Goal: Task Accomplishment & Management: Manage account settings

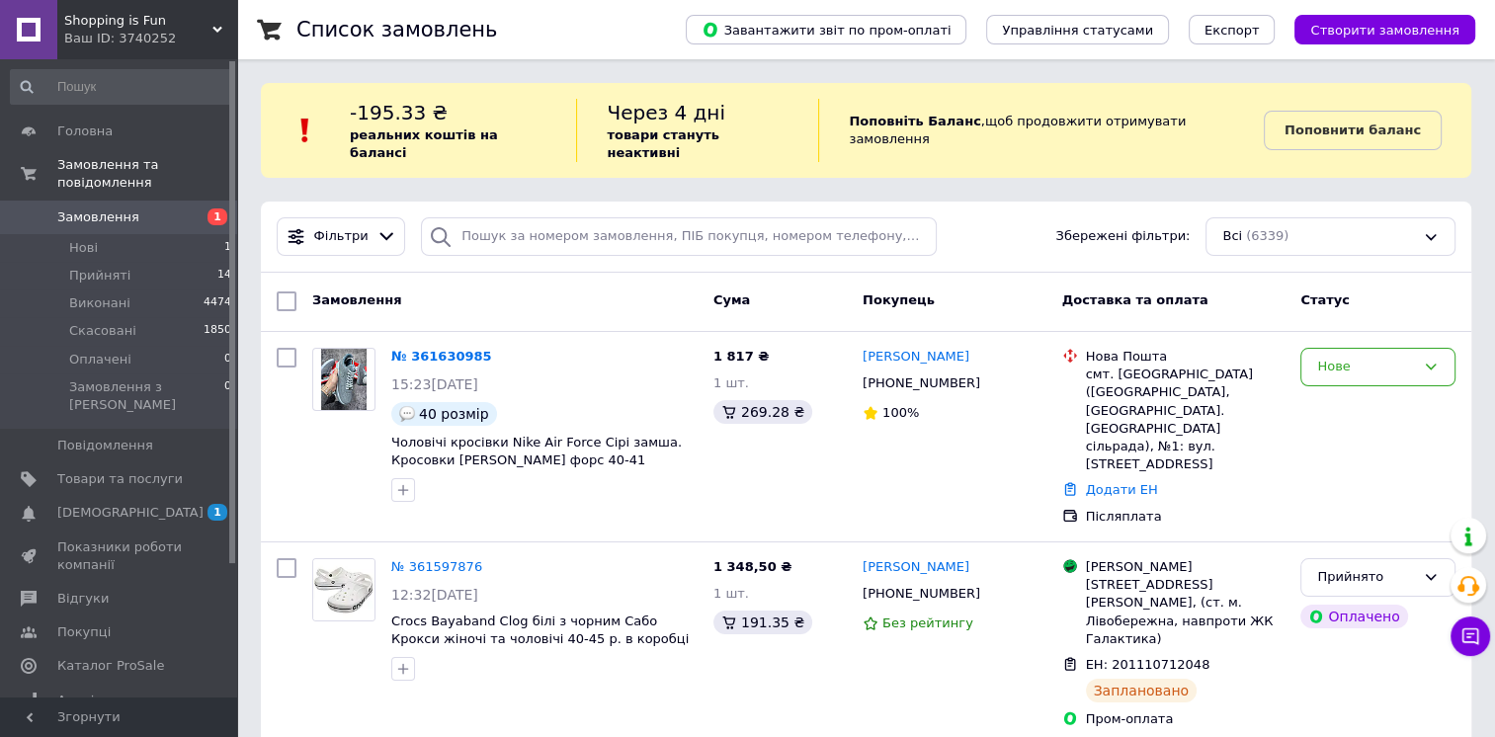
click at [153, 35] on div "Ваш ID: 3740252" at bounding box center [150, 39] width 173 height 18
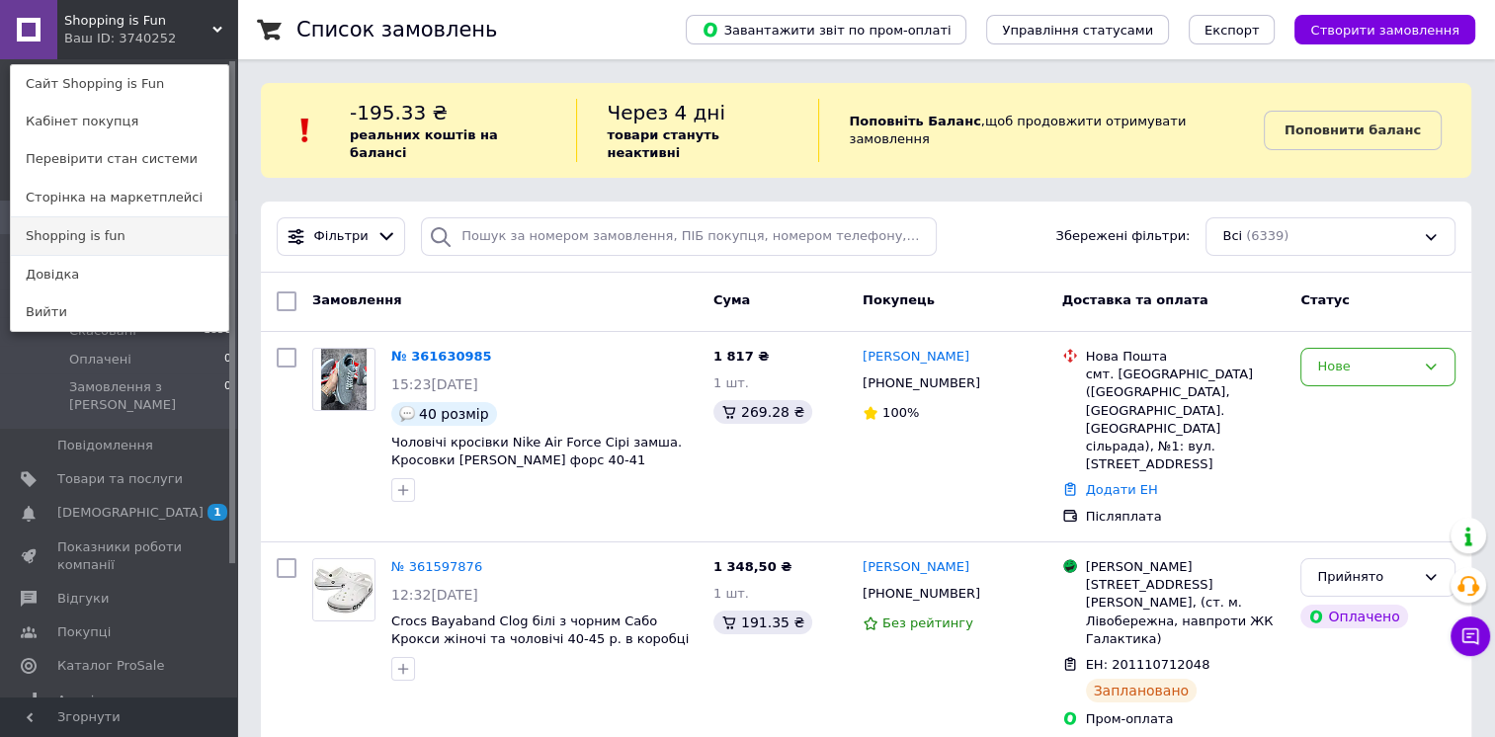
click at [126, 229] on link "Shopping is fun" at bounding box center [119, 236] width 217 height 38
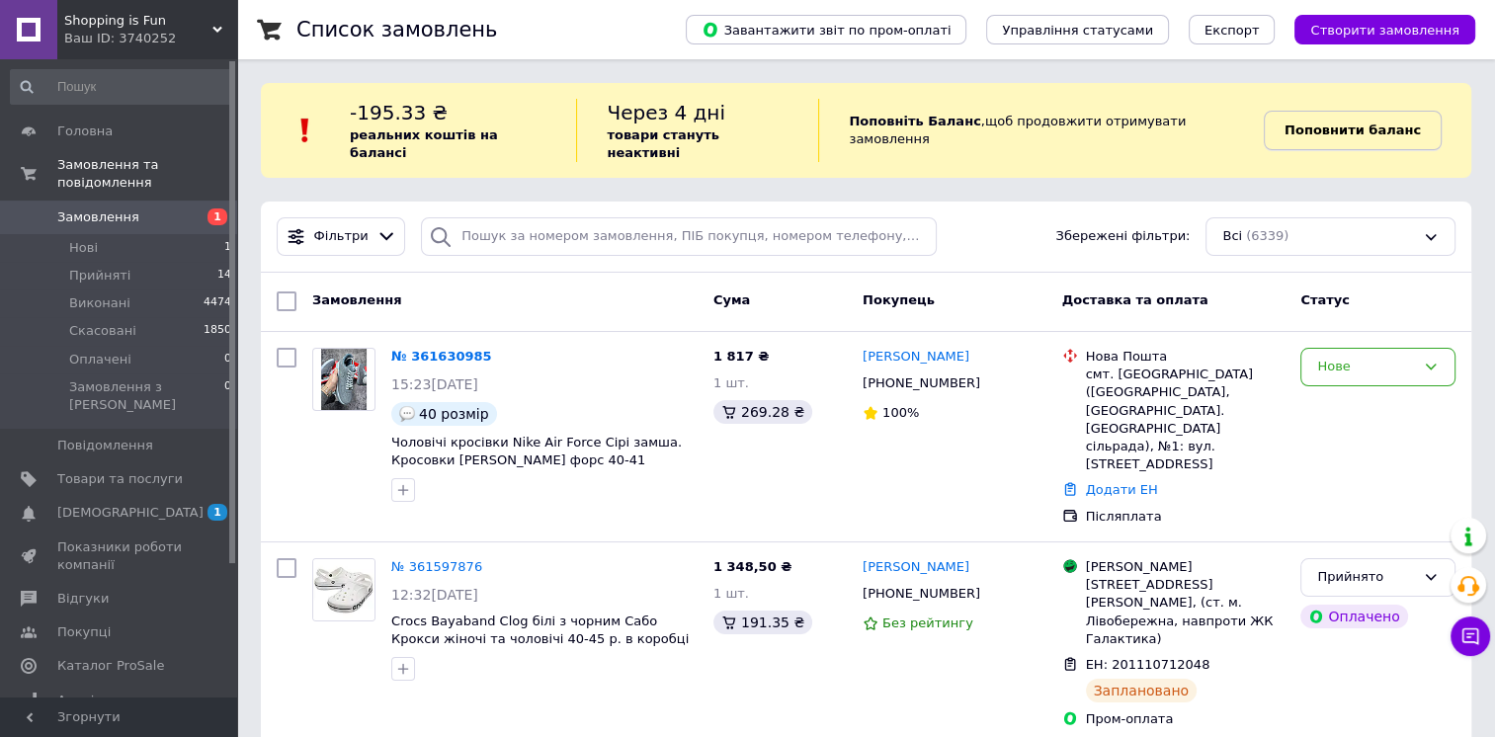
click at [1332, 122] on b "Поповнити баланс" at bounding box center [1352, 129] width 136 height 15
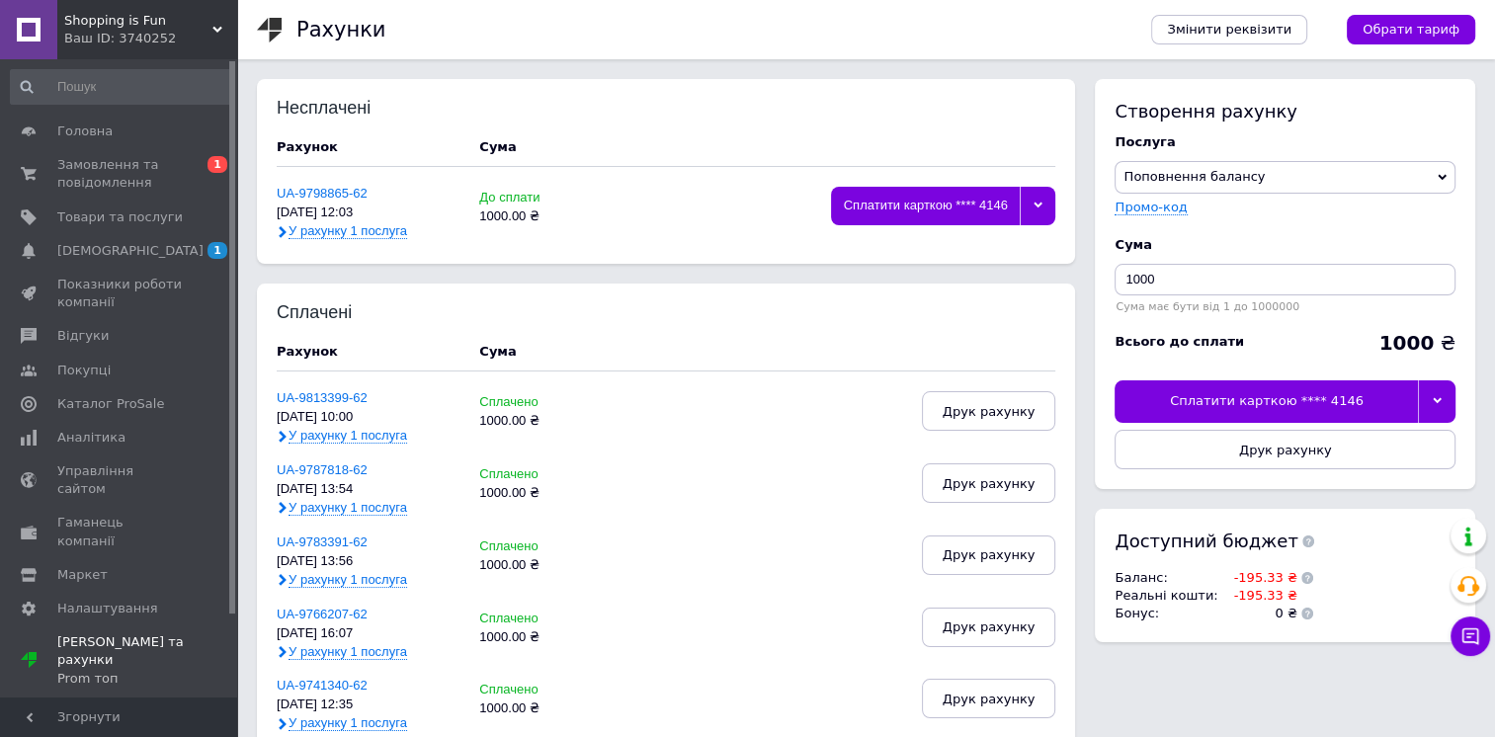
click at [1003, 200] on div "Сплатити карткою **** 4146" at bounding box center [925, 206] width 189 height 39
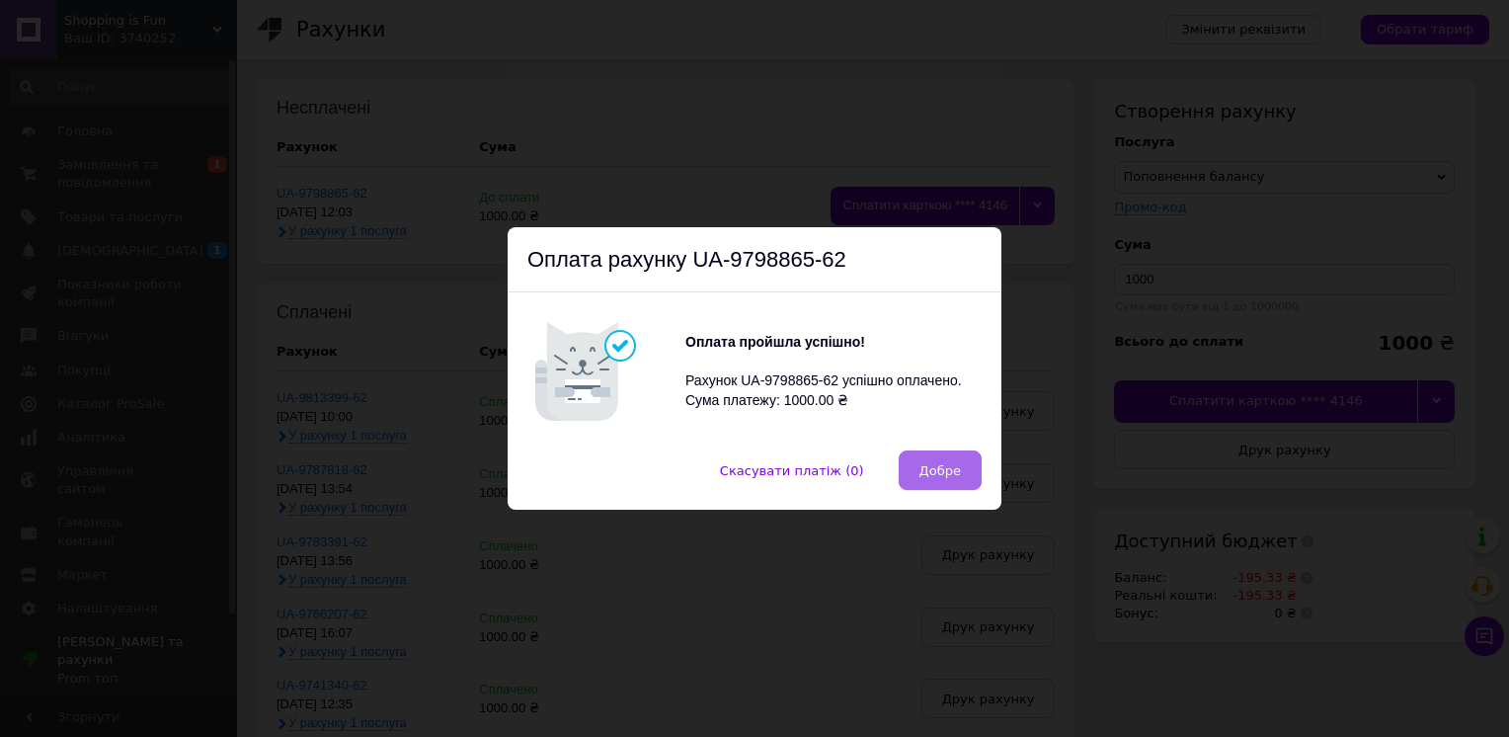
click at [944, 477] on span "Добре" at bounding box center [940, 470] width 41 height 15
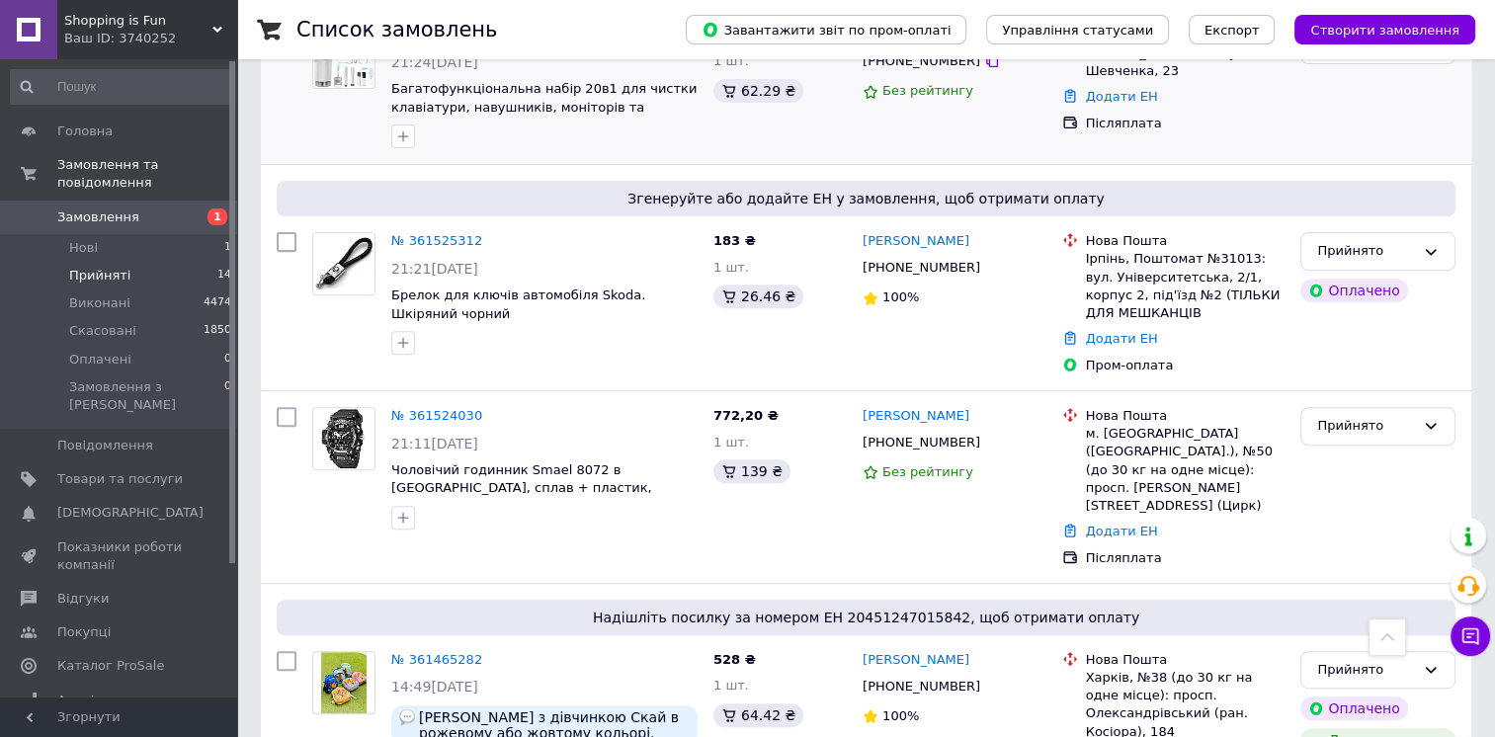
scroll to position [694, 0]
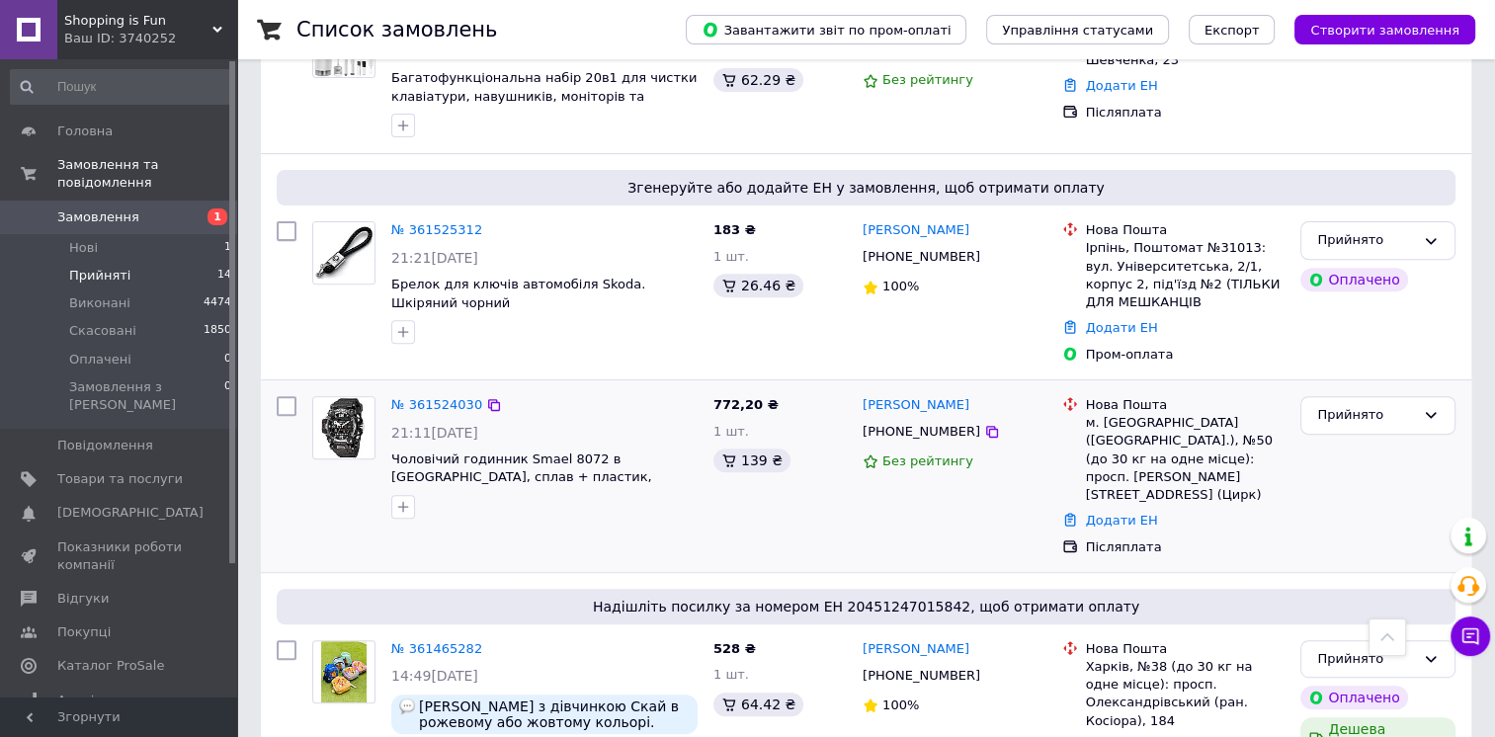
click at [486, 482] on span "Чоловічий годинник Smael 8072 в [GEOGRAPHIC_DATA], сплав + пластик, механічні +…" at bounding box center [544, 468] width 306 height 37
click at [477, 467] on span "Чоловічий годинник Smael 8072 в [GEOGRAPHIC_DATA], сплав + пластик, механічні +…" at bounding box center [521, 476] width 261 height 51
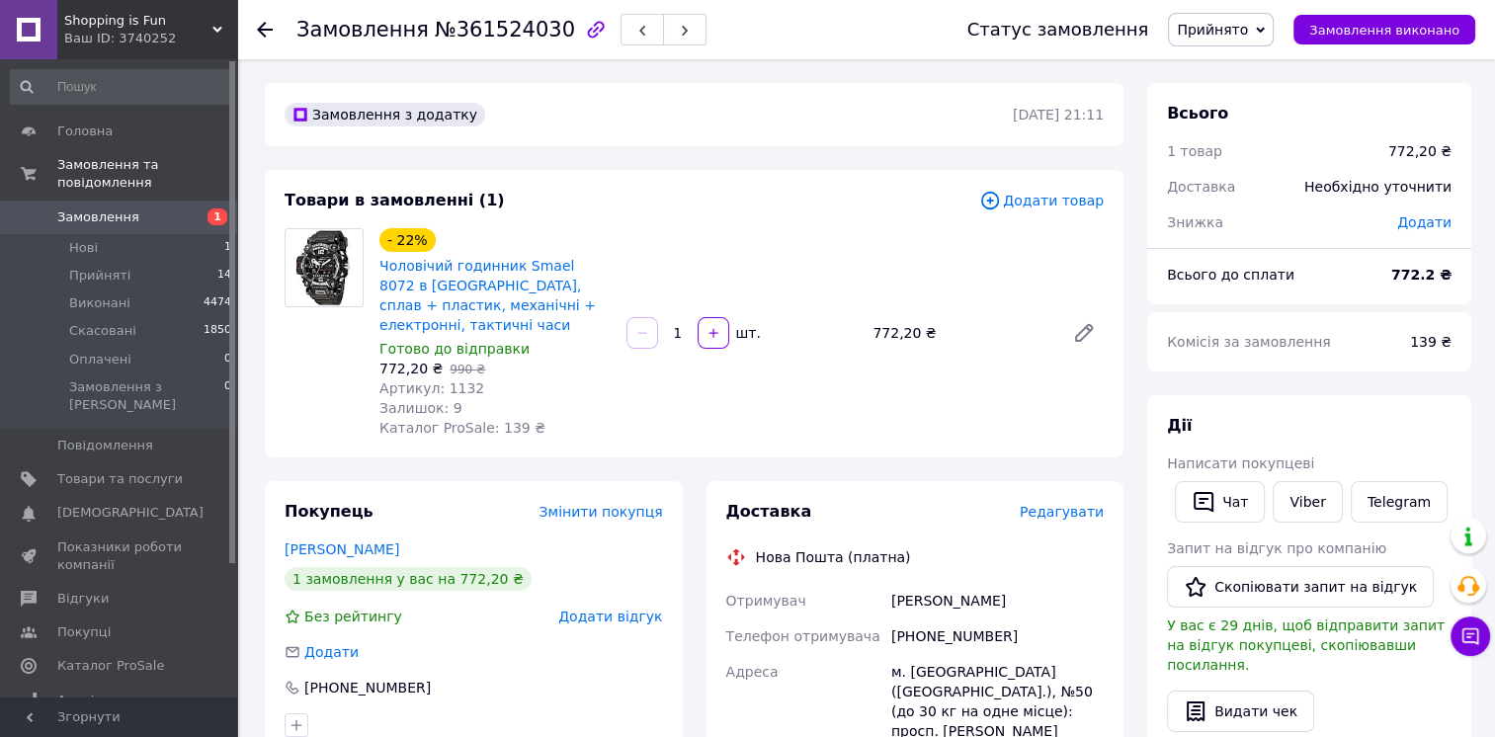
click at [162, 208] on span "Замовлення" at bounding box center [119, 217] width 125 height 18
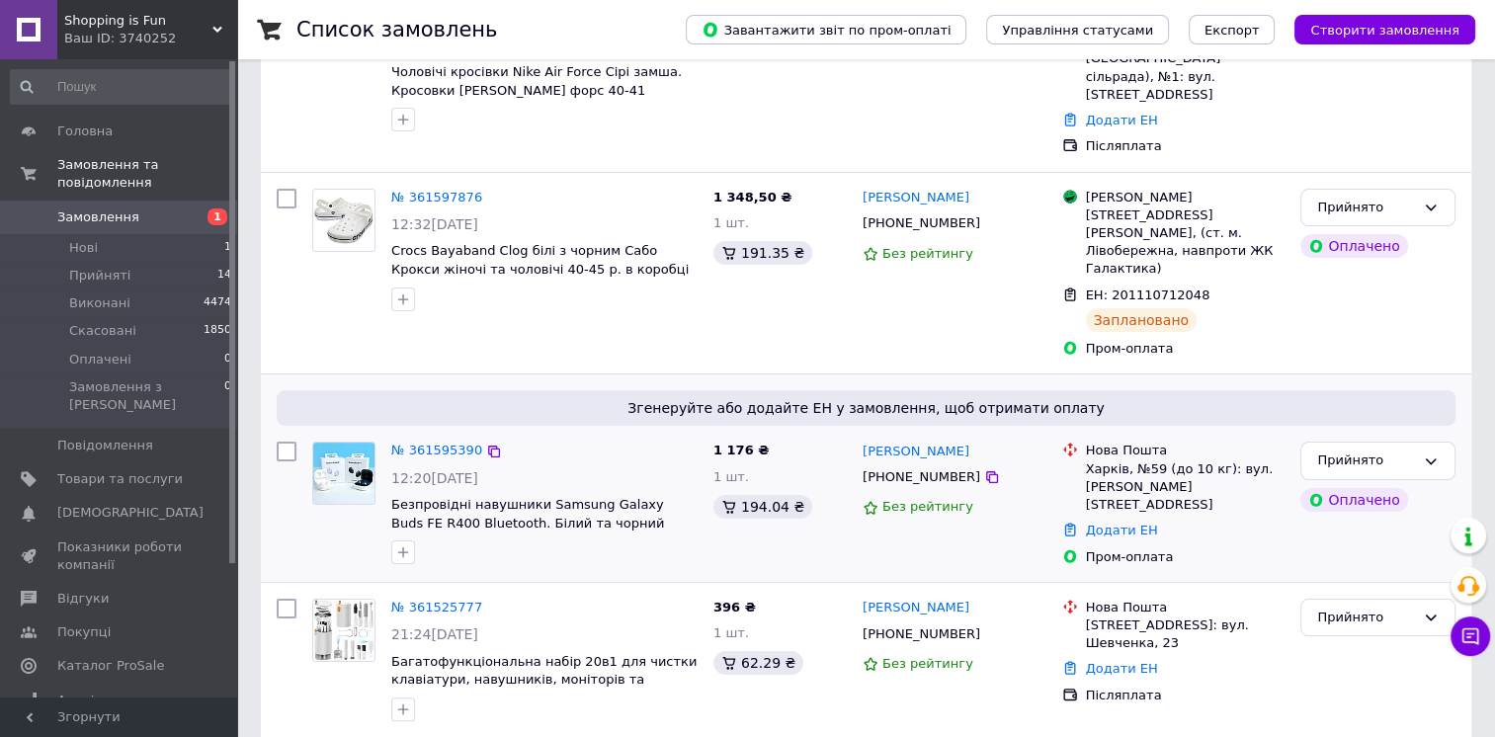
scroll to position [85, 0]
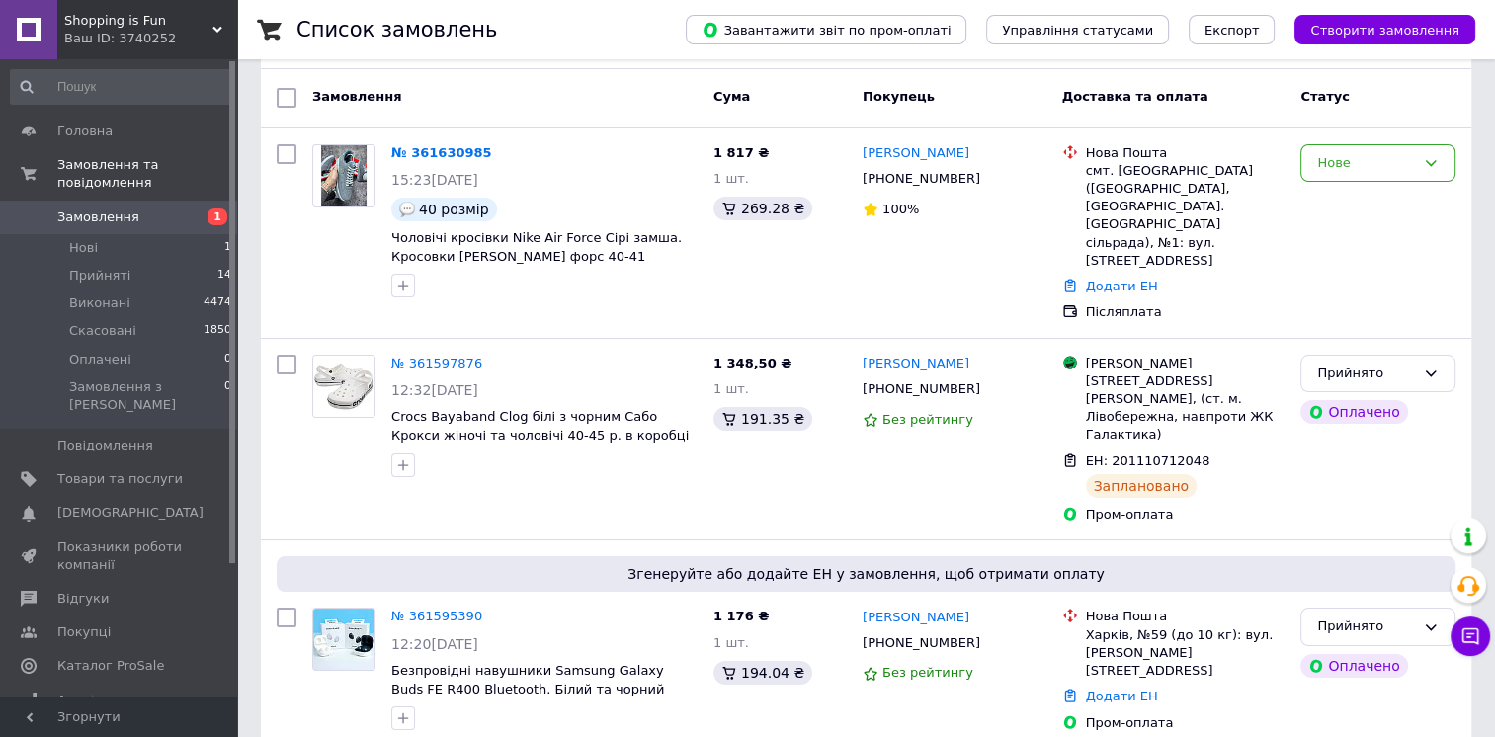
click at [150, 19] on span "Shopping is Fun" at bounding box center [138, 21] width 148 height 18
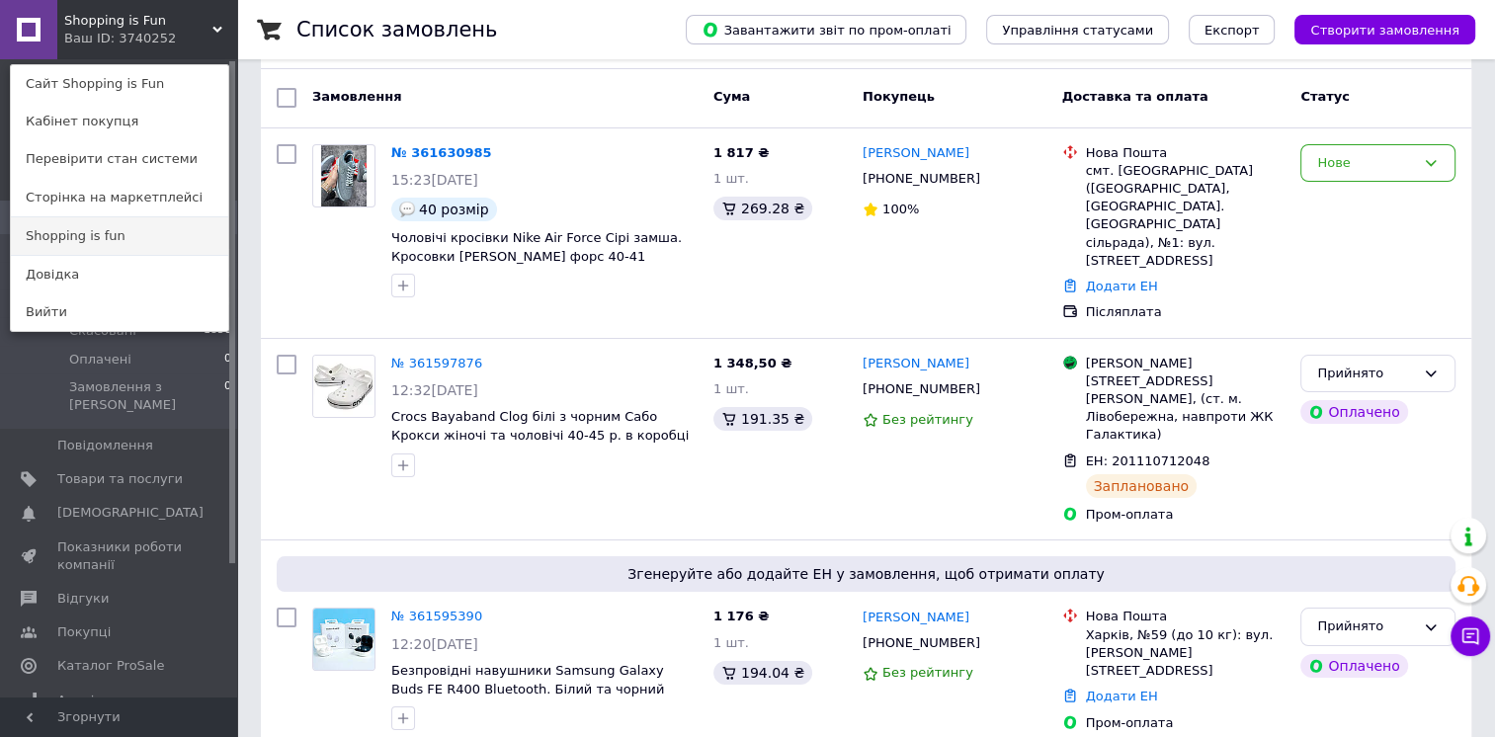
click at [122, 229] on link "Shopping is fun" at bounding box center [119, 236] width 217 height 38
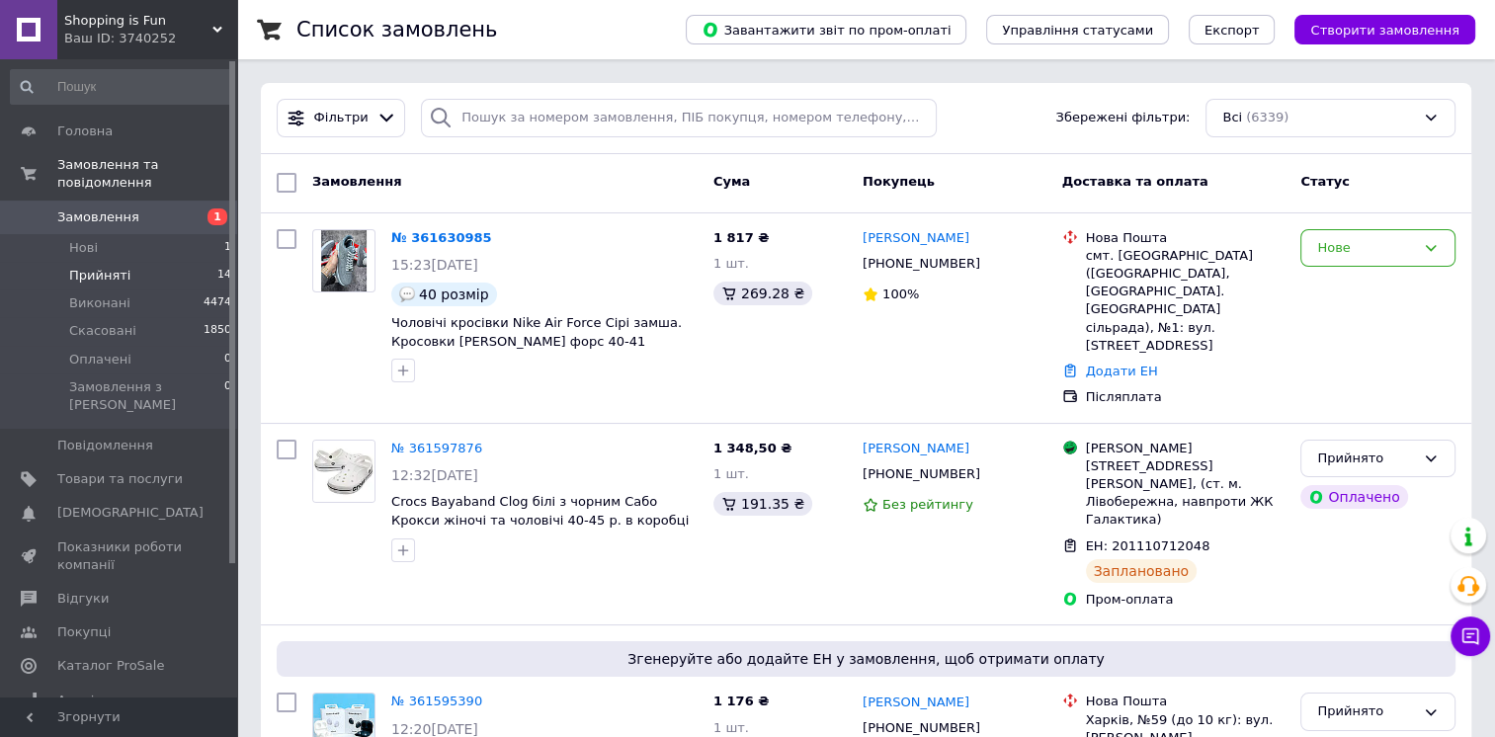
click at [187, 262] on li "Прийняті 14" at bounding box center [121, 276] width 243 height 28
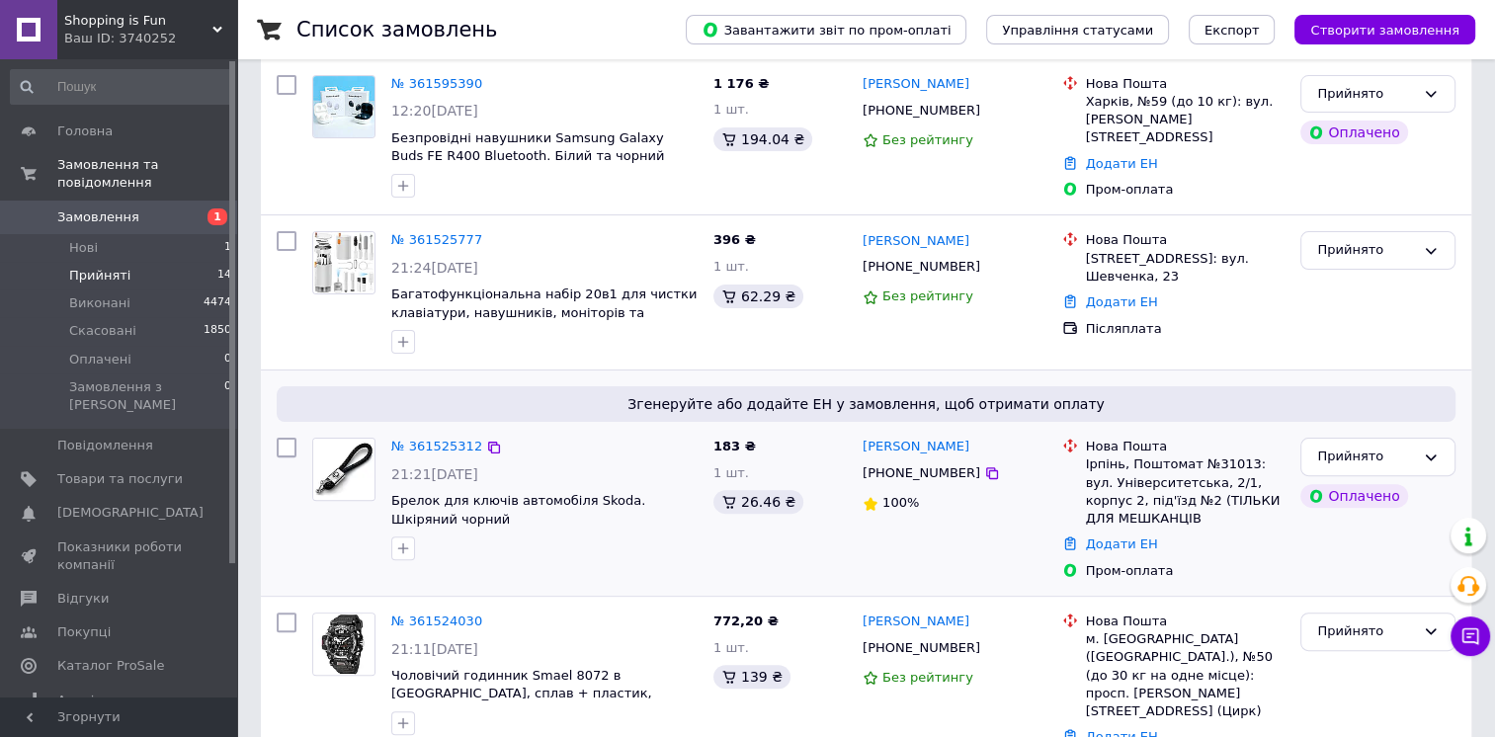
scroll to position [481, 0]
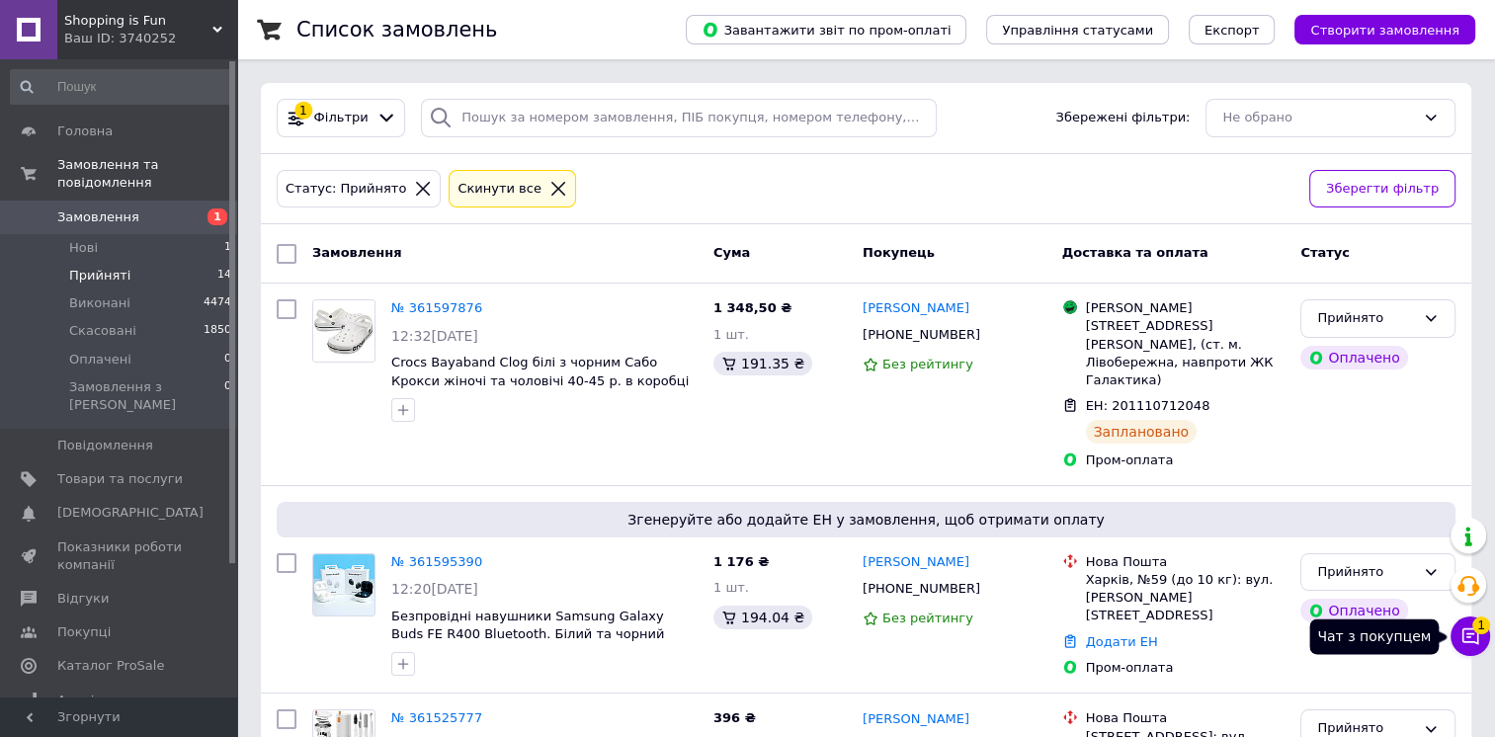
click at [1480, 636] on button "Чат з покупцем 1" at bounding box center [1470, 636] width 40 height 40
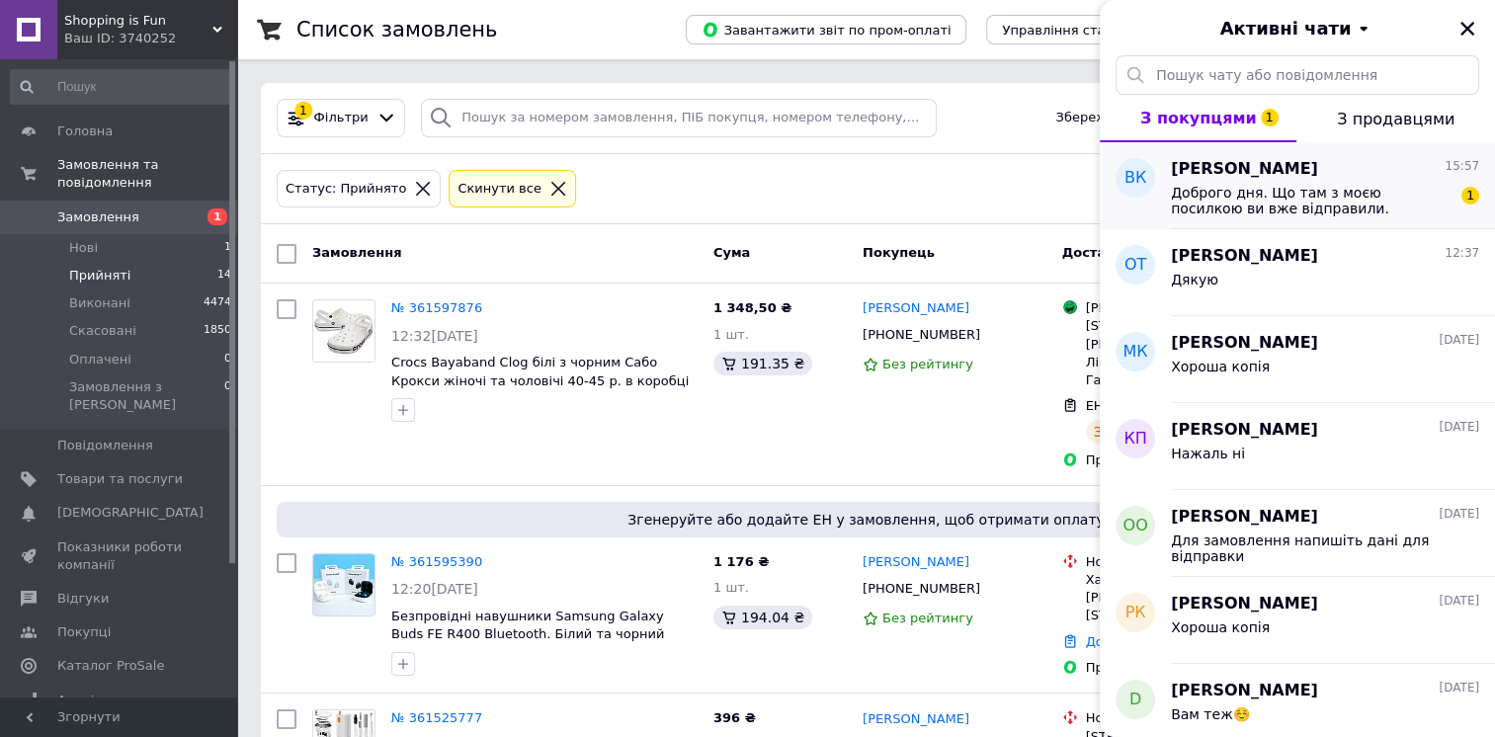
click at [1280, 181] on div "Доброго дня. Що там з моєю посилкою ви вже відправили. 1" at bounding box center [1325, 199] width 308 height 36
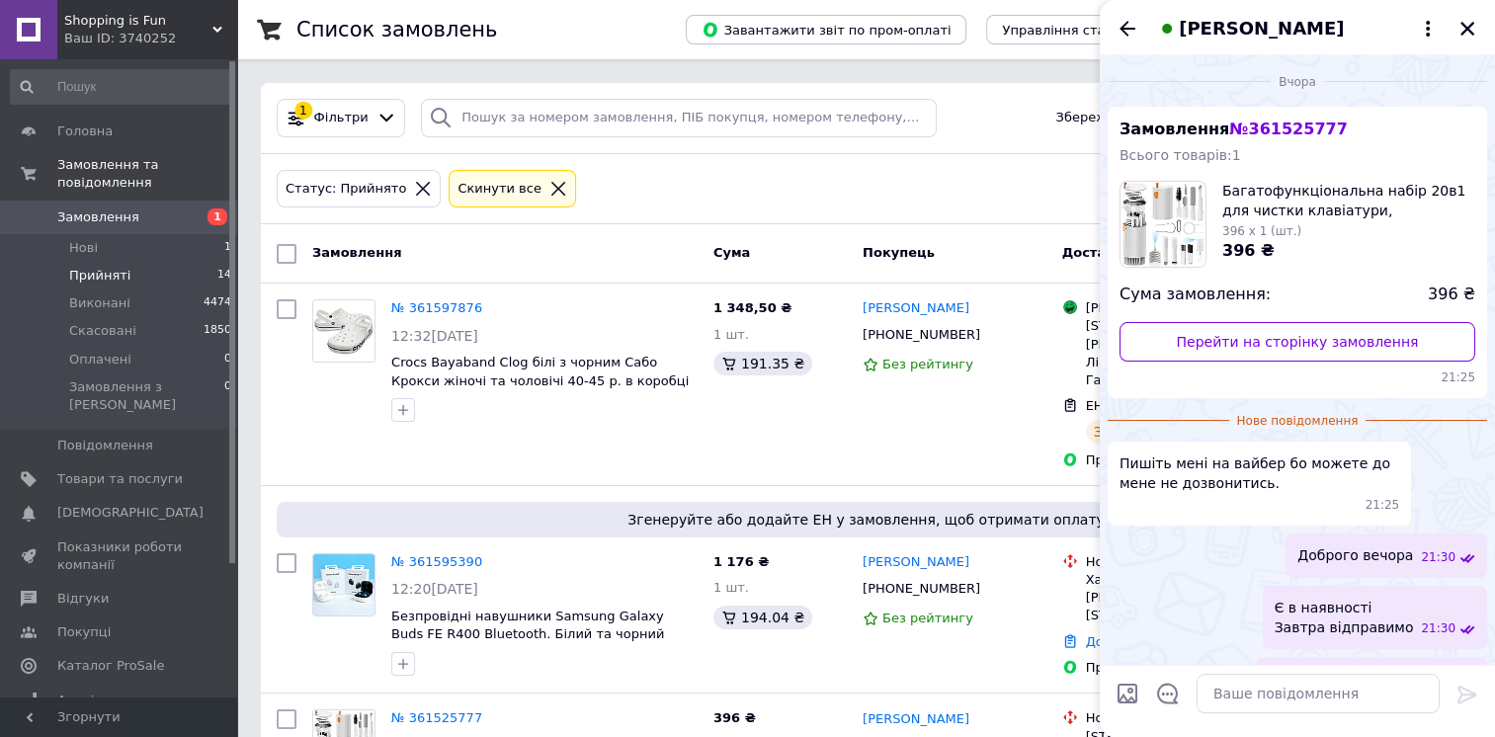
scroll to position [345, 0]
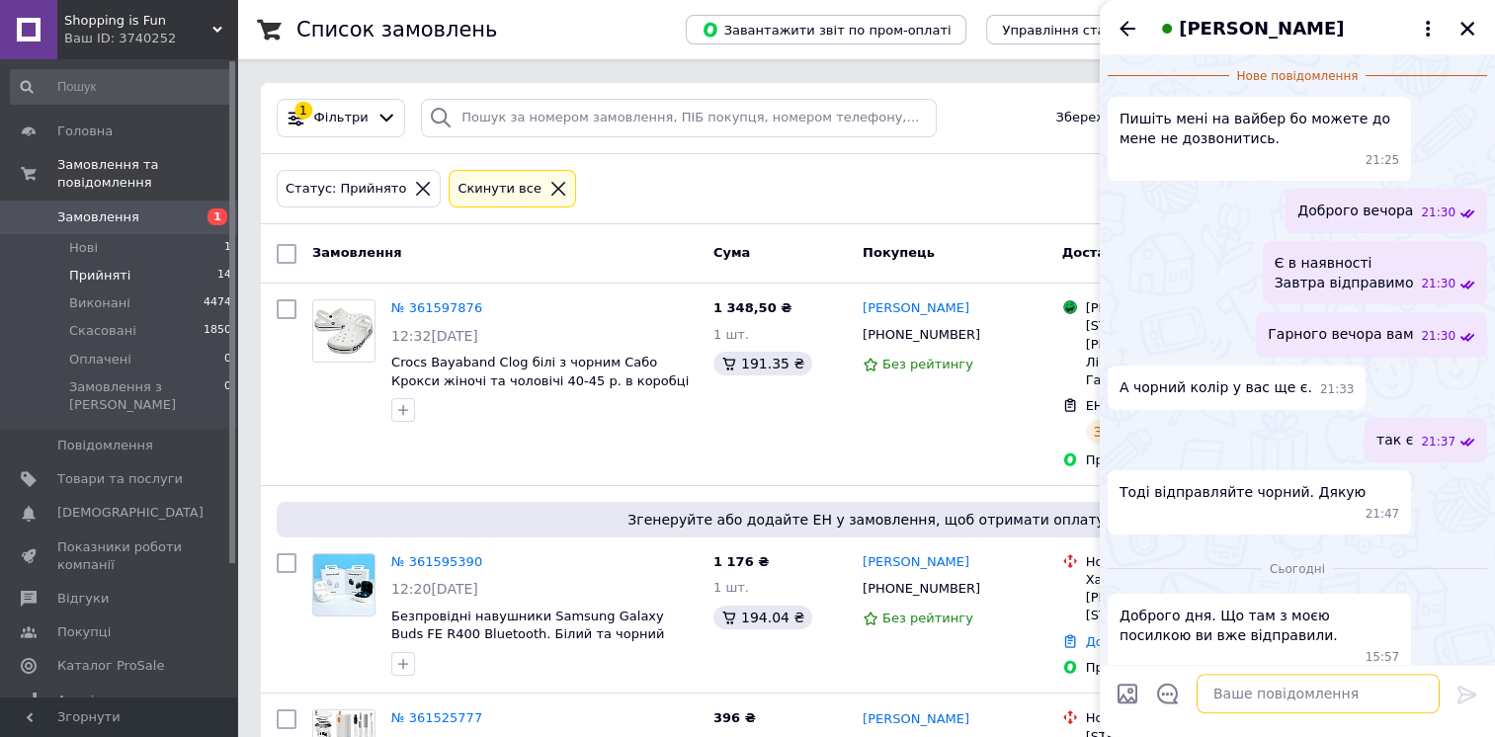
click at [1280, 683] on textarea at bounding box center [1317, 694] width 243 height 40
type textarea "Доброго дня"
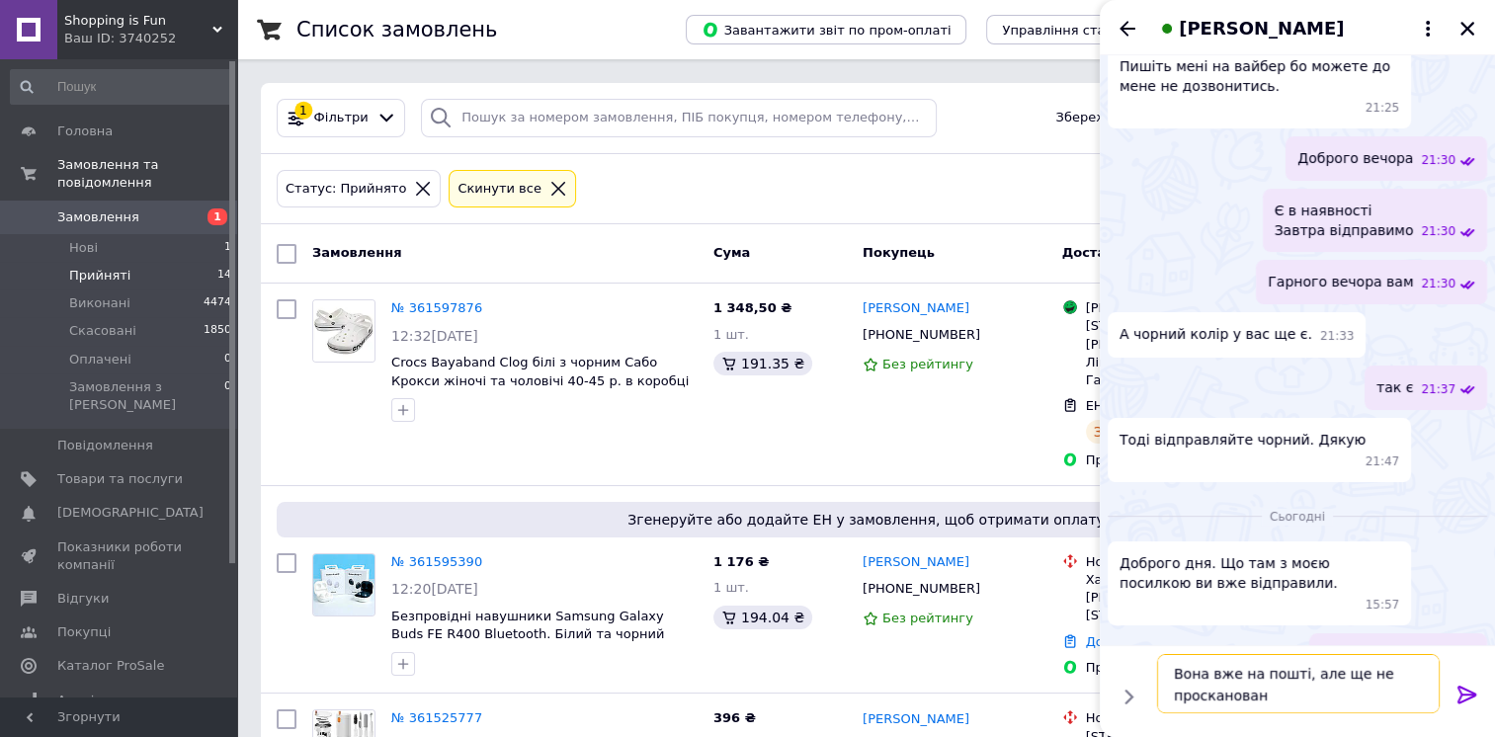
type textarea "Вона вже на пошті, але ще не просканована"
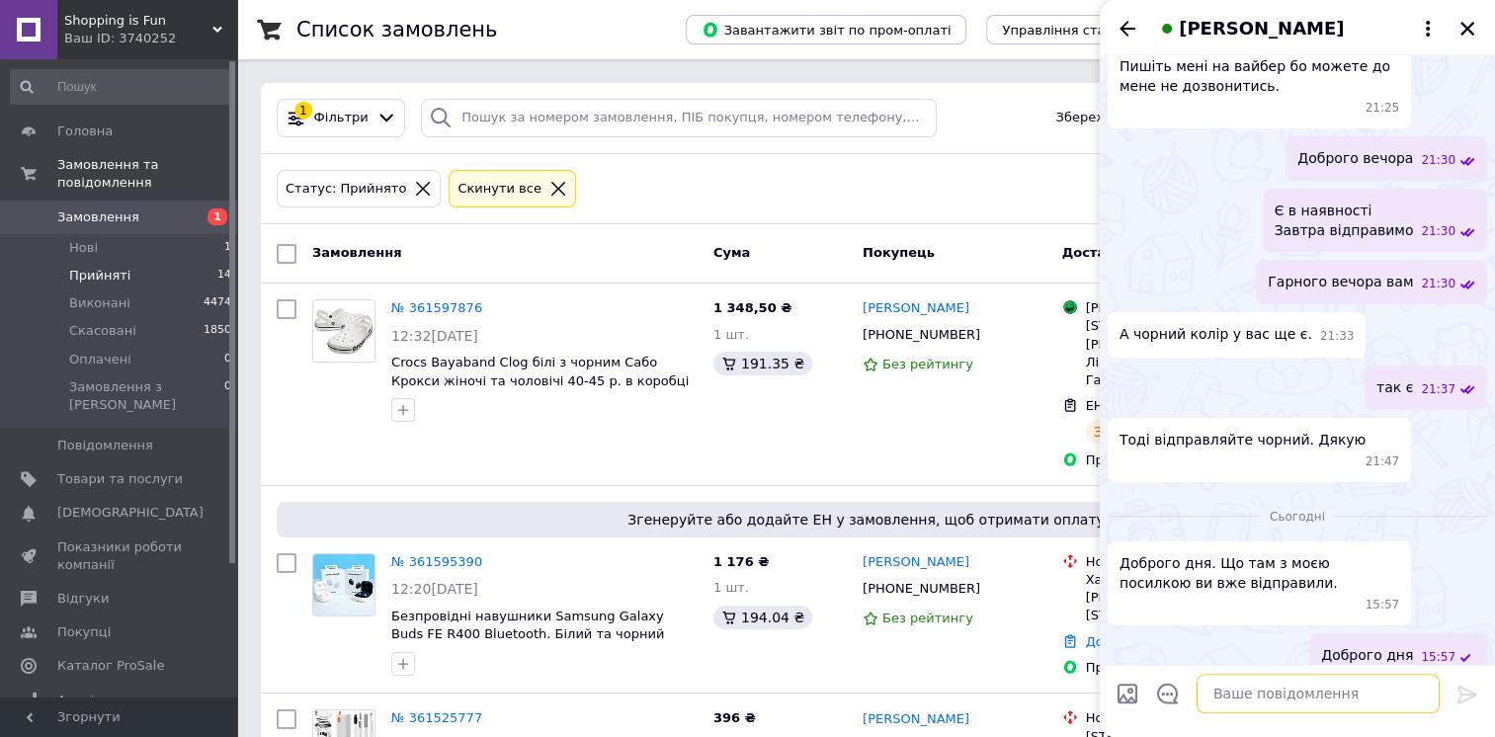
scroll to position [454, 0]
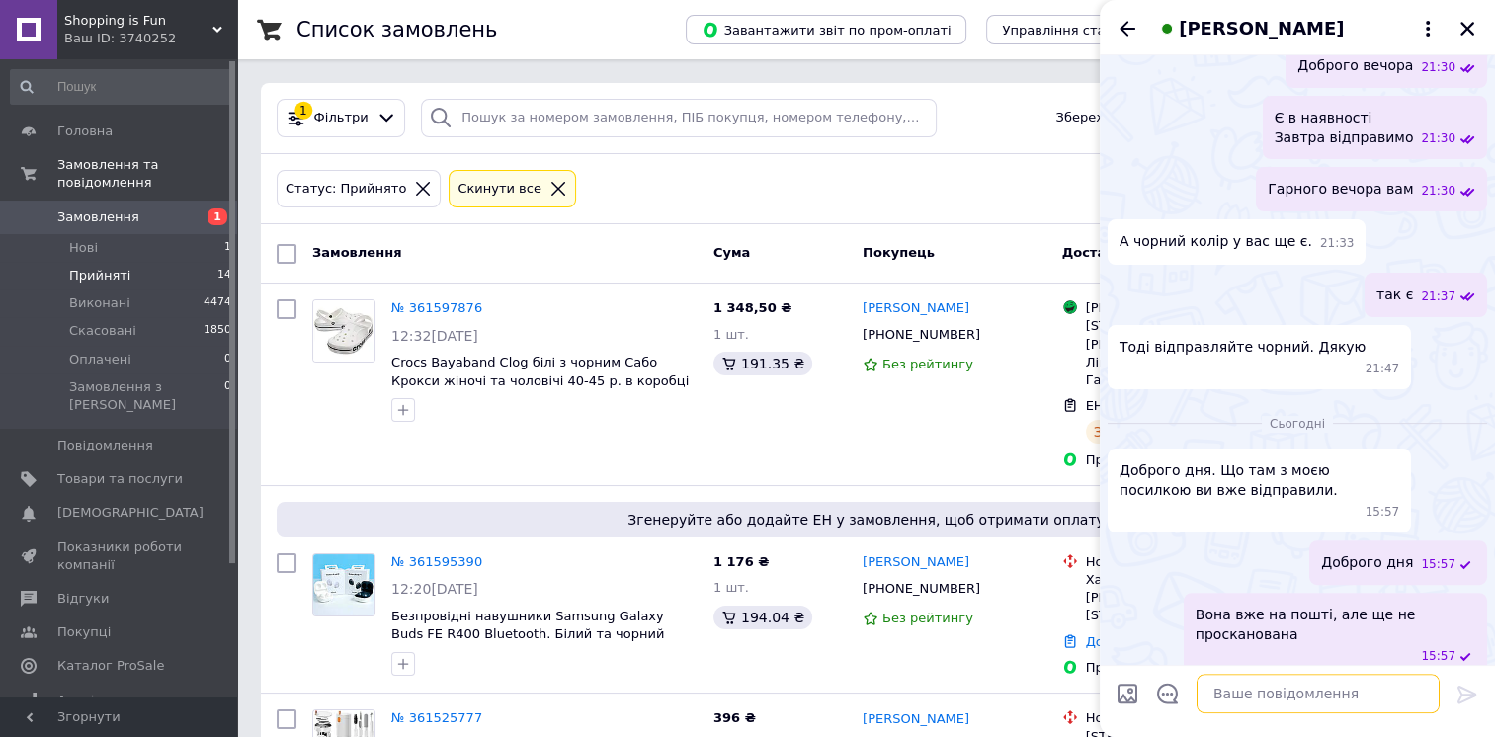
type textarea "С"
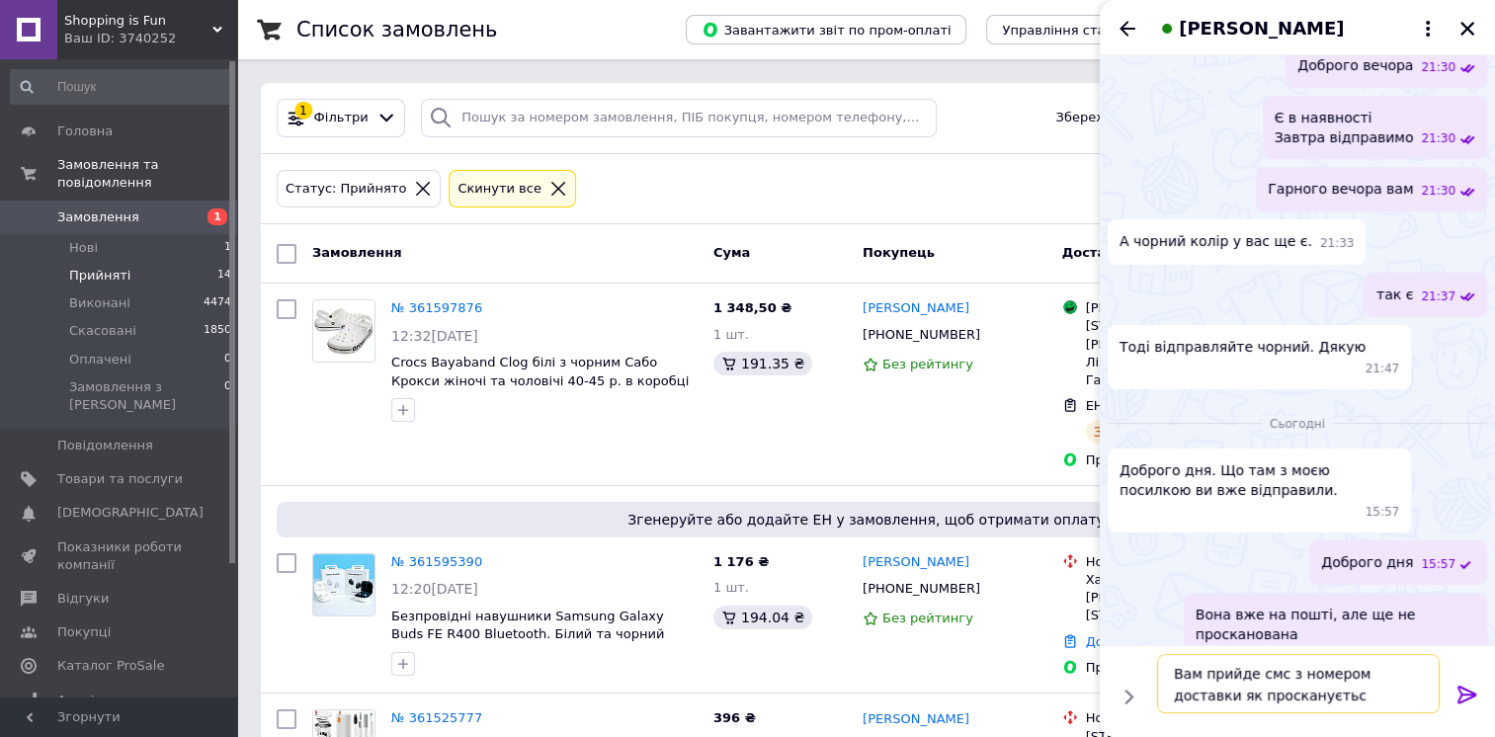
type textarea "Вам прийде смс з номером доставки як просканується"
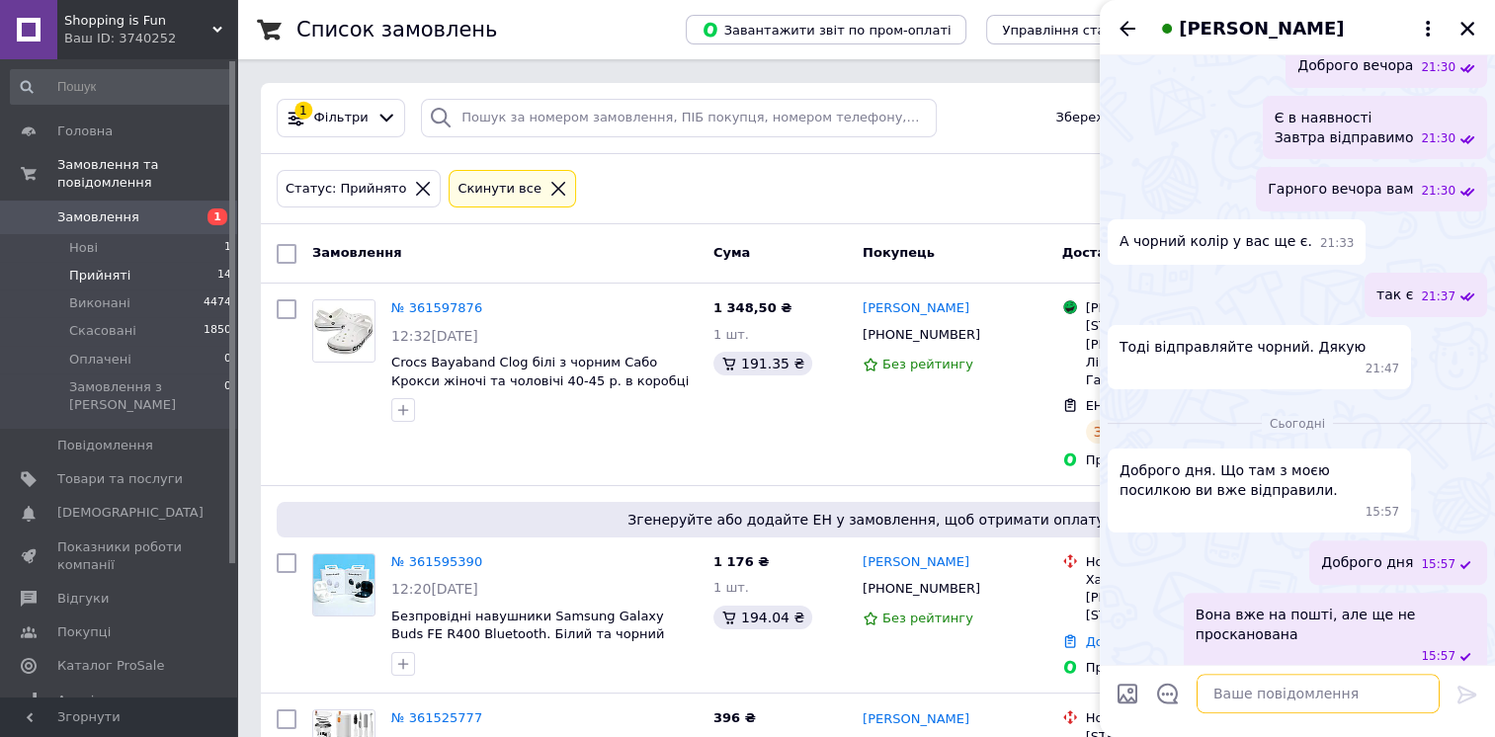
scroll to position [545, 0]
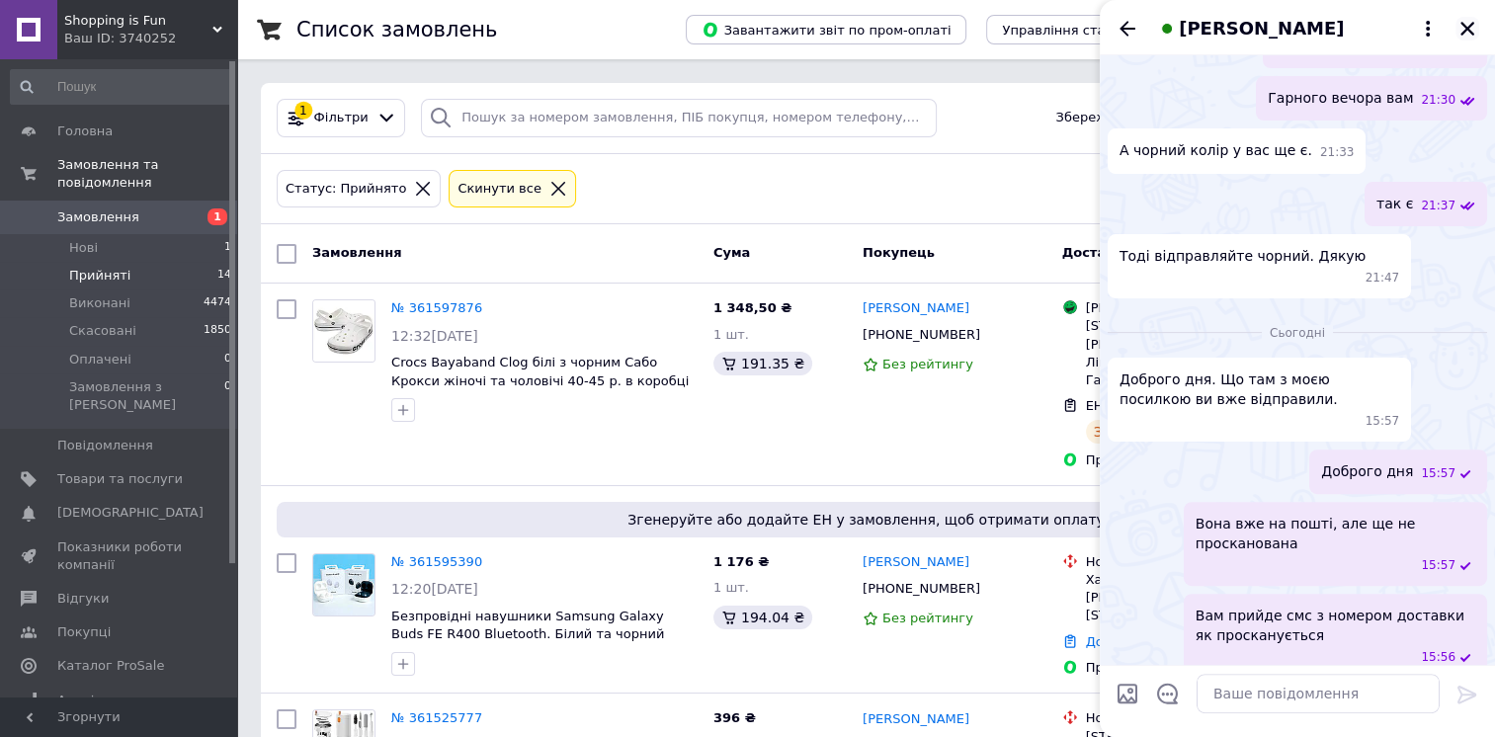
click at [1471, 30] on icon "Закрити" at bounding box center [1467, 29] width 18 height 18
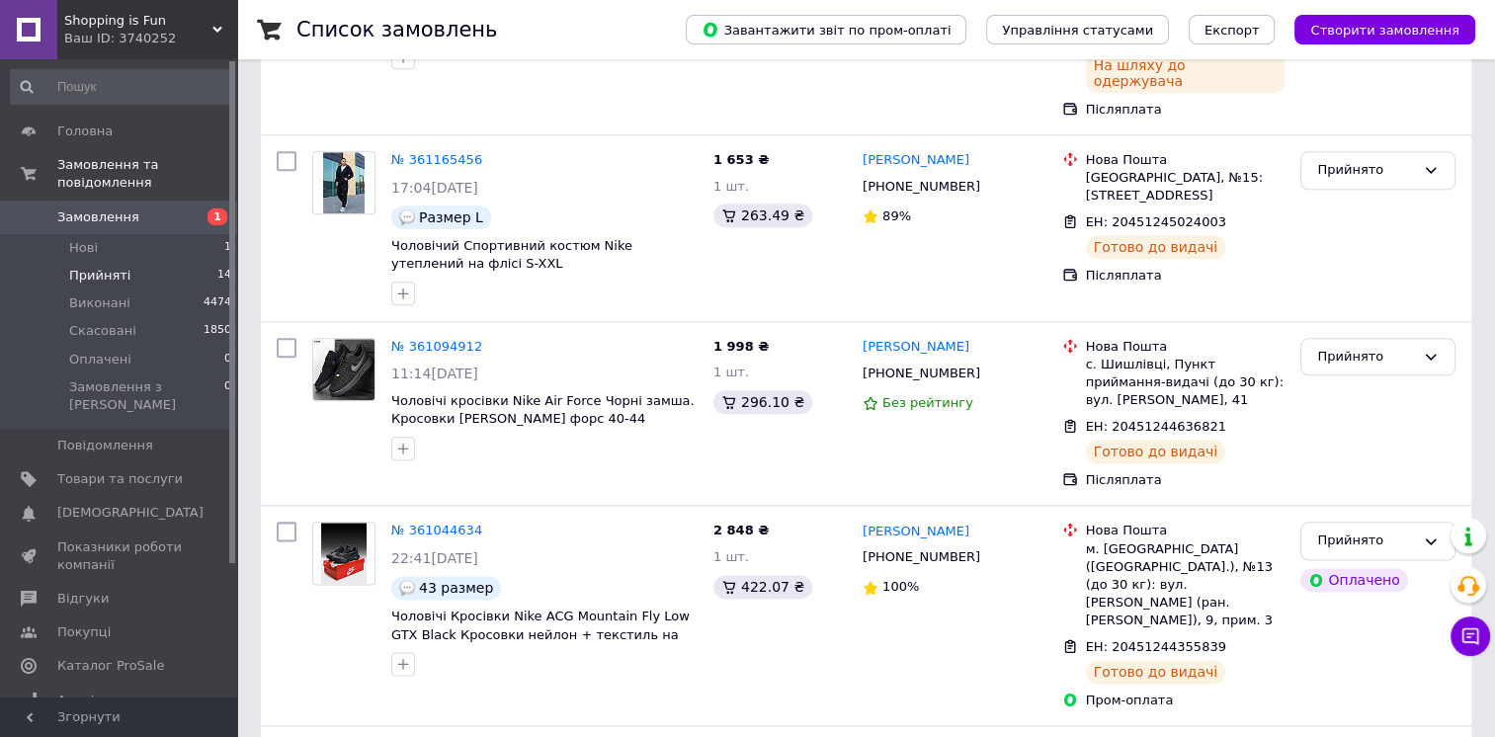
scroll to position [2297, 0]
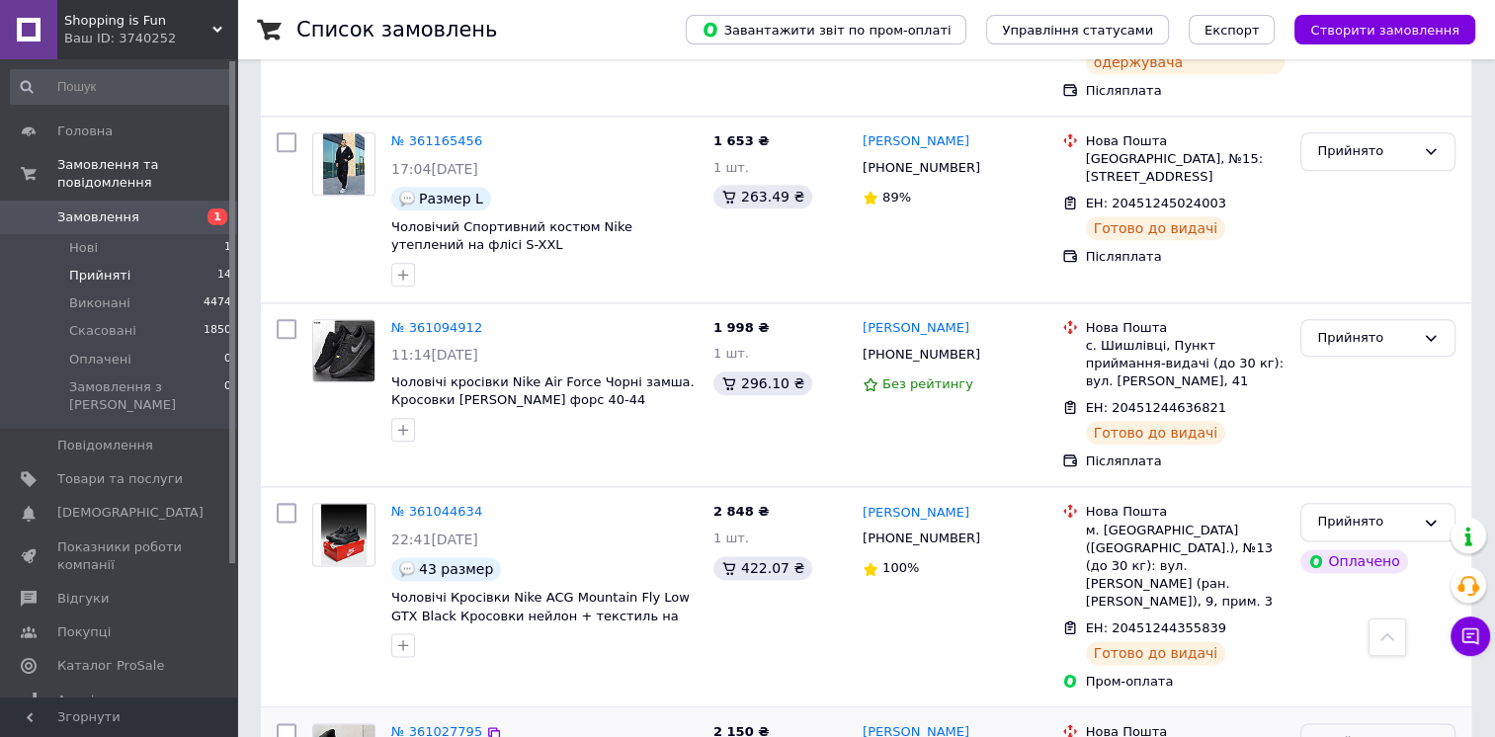
click at [1332, 732] on div "Прийнято" at bounding box center [1366, 742] width 98 height 21
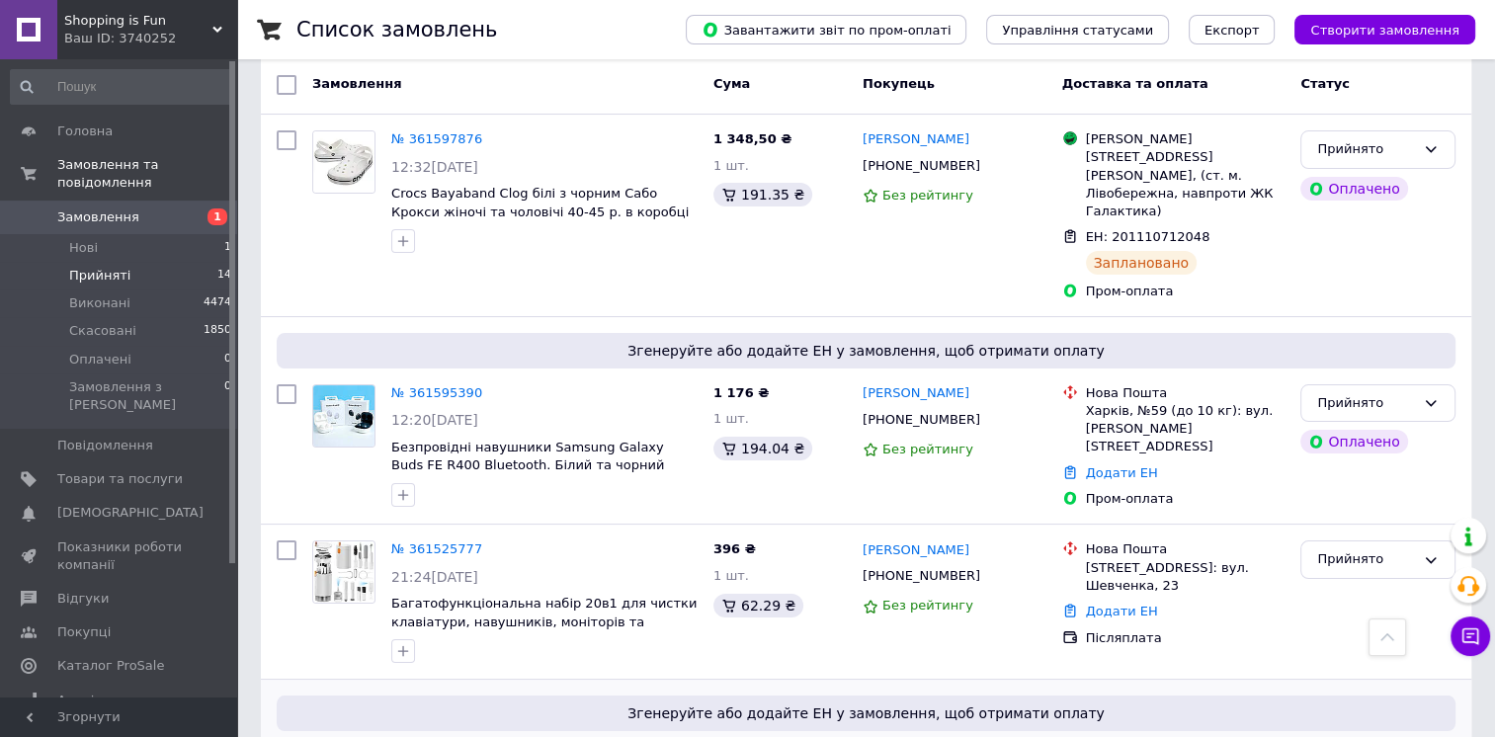
scroll to position [158, 0]
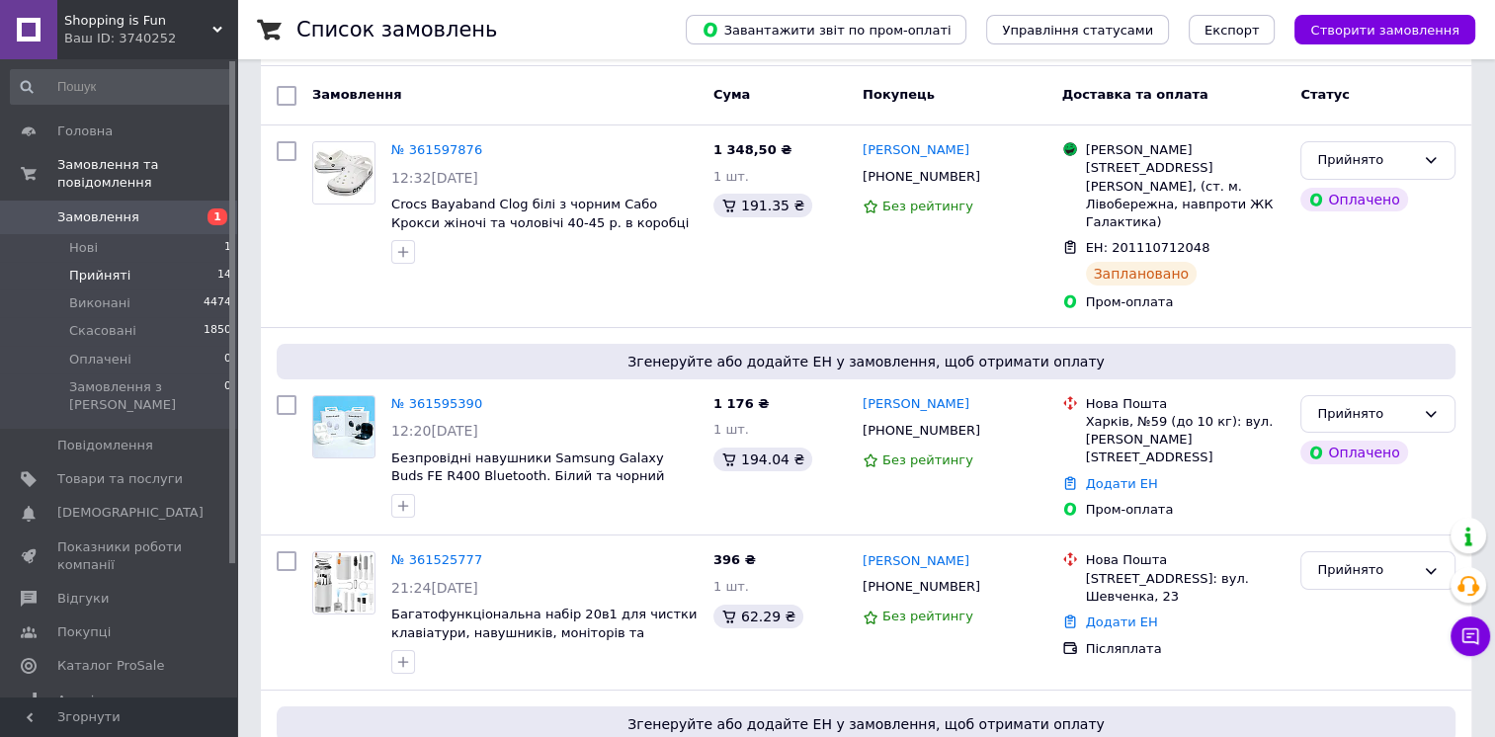
click at [161, 43] on div "Ваш ID: 3740252" at bounding box center [150, 39] width 173 height 18
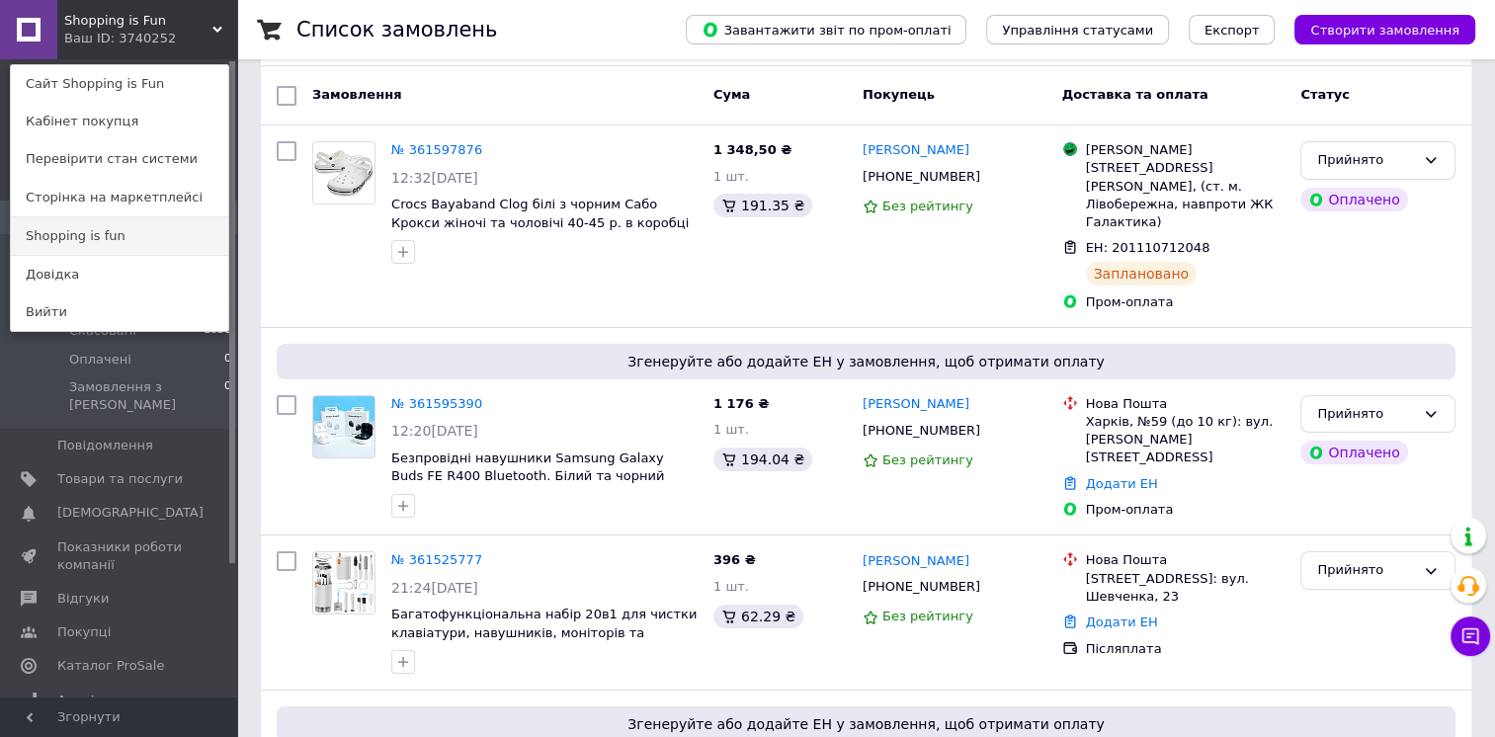
click at [111, 220] on link "Shopping is fun" at bounding box center [119, 236] width 217 height 38
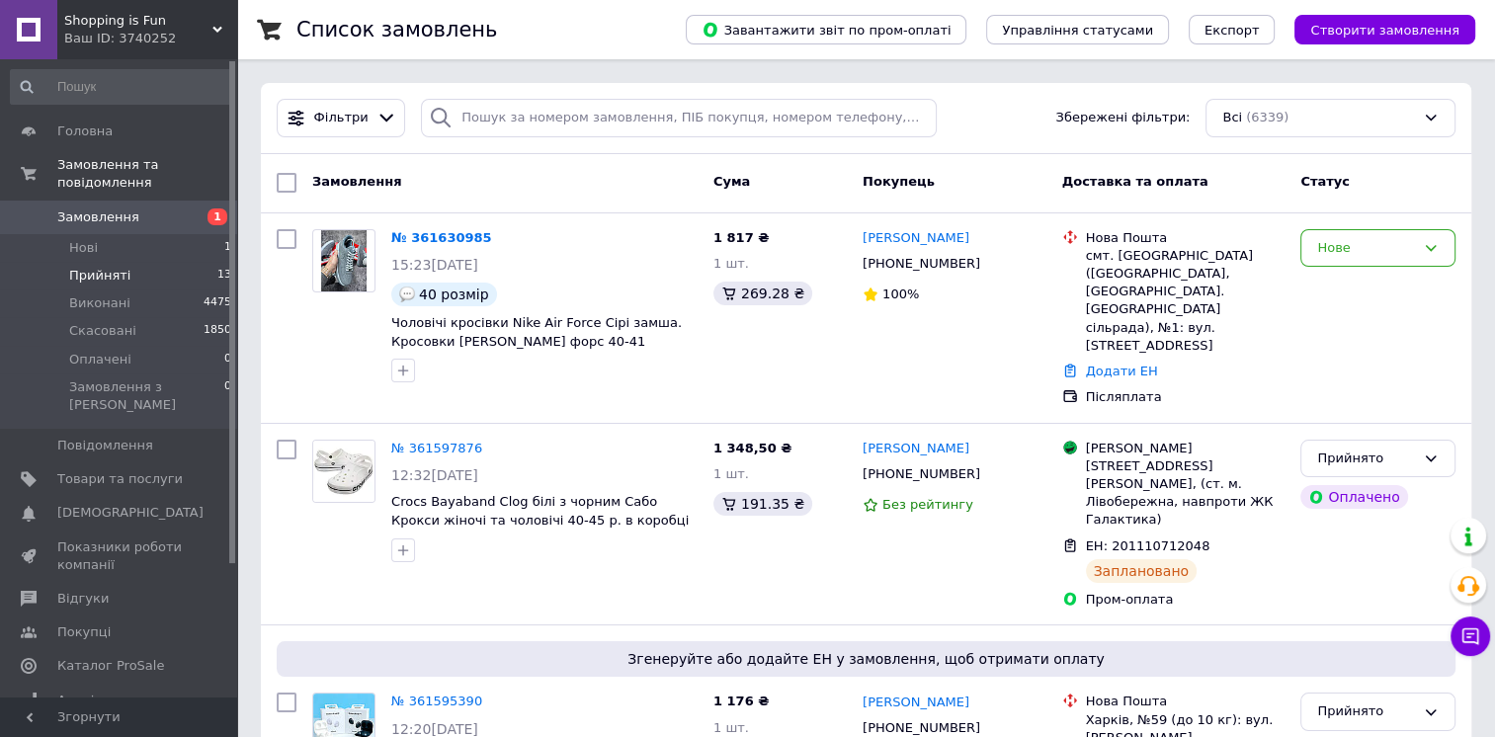
click at [168, 262] on li "Прийняті 13" at bounding box center [121, 276] width 243 height 28
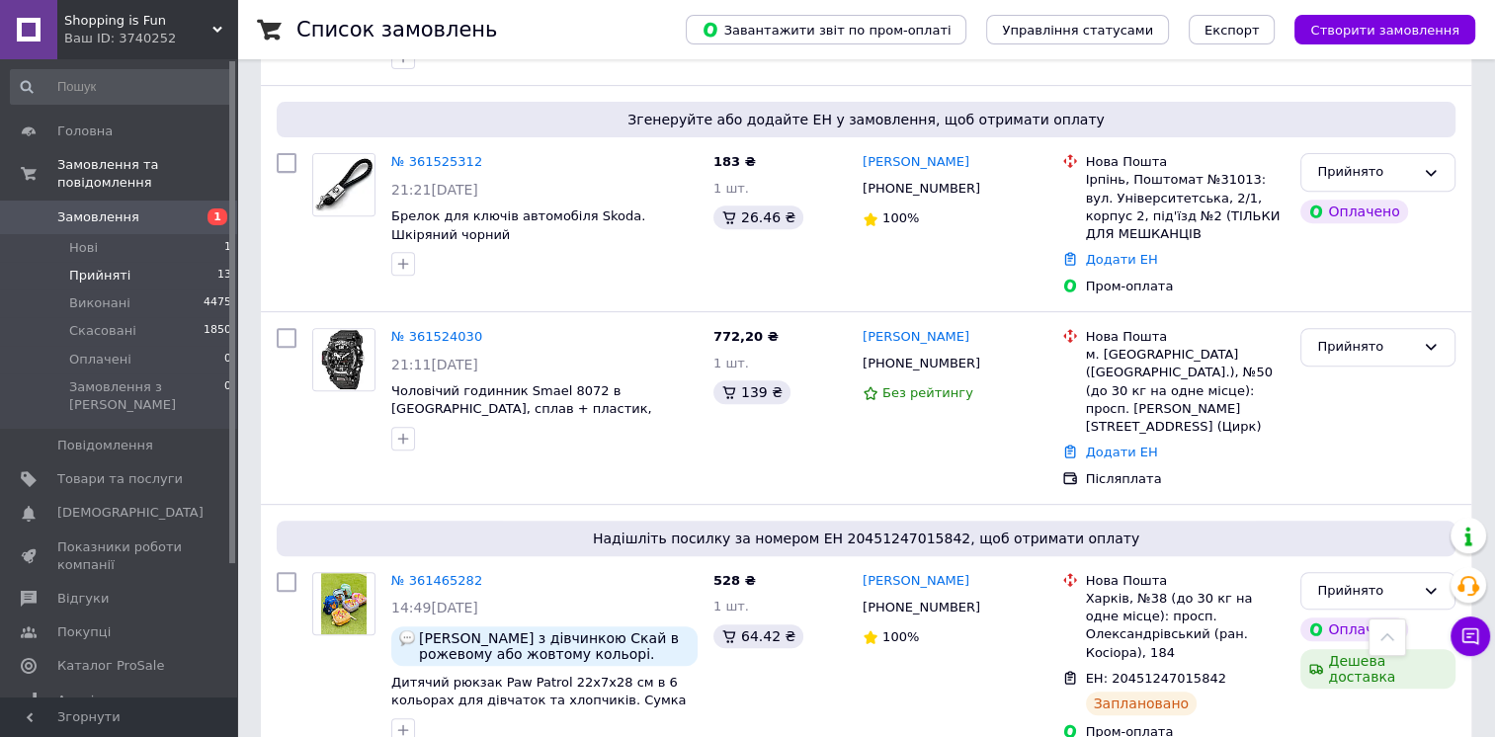
scroll to position [721, 0]
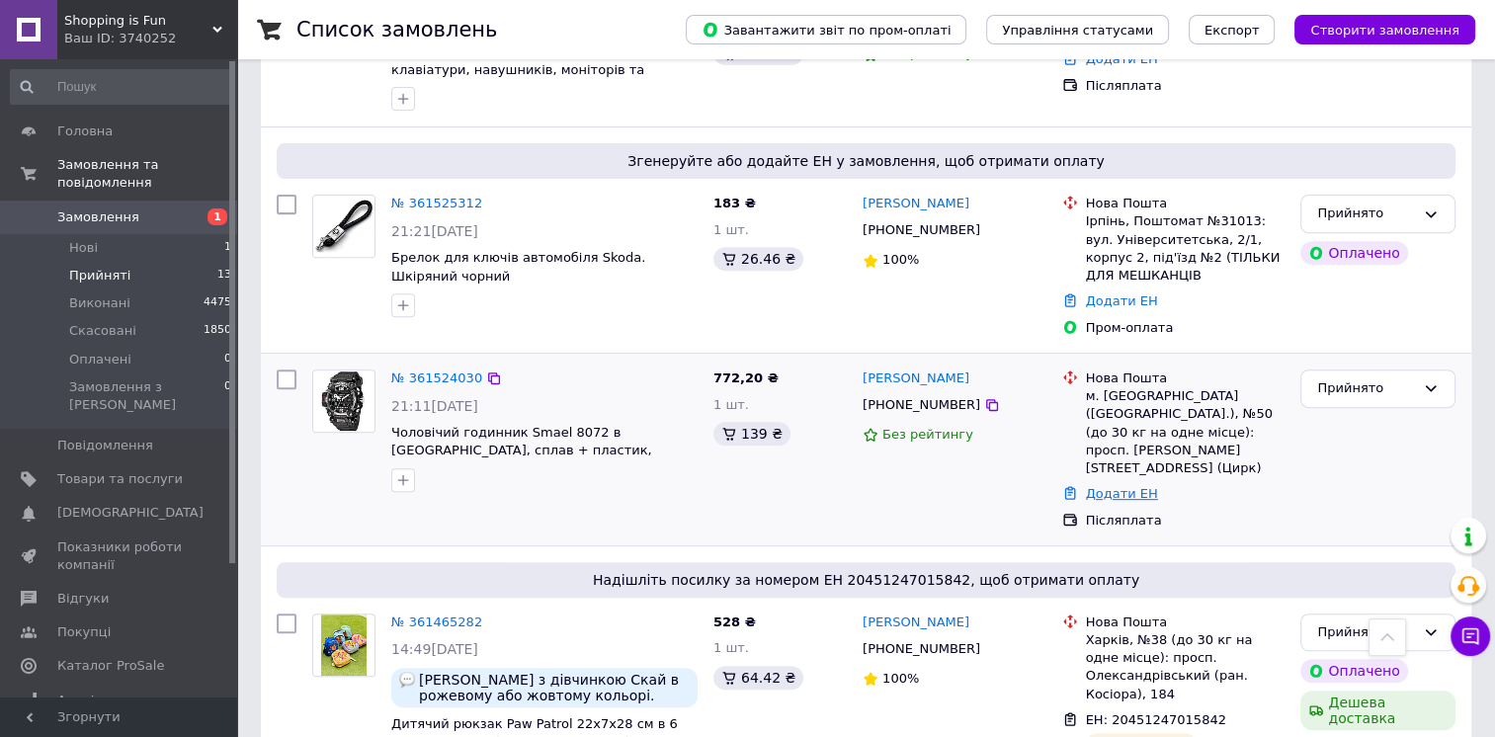
click at [1117, 486] on link "Додати ЕН" at bounding box center [1122, 493] width 72 height 15
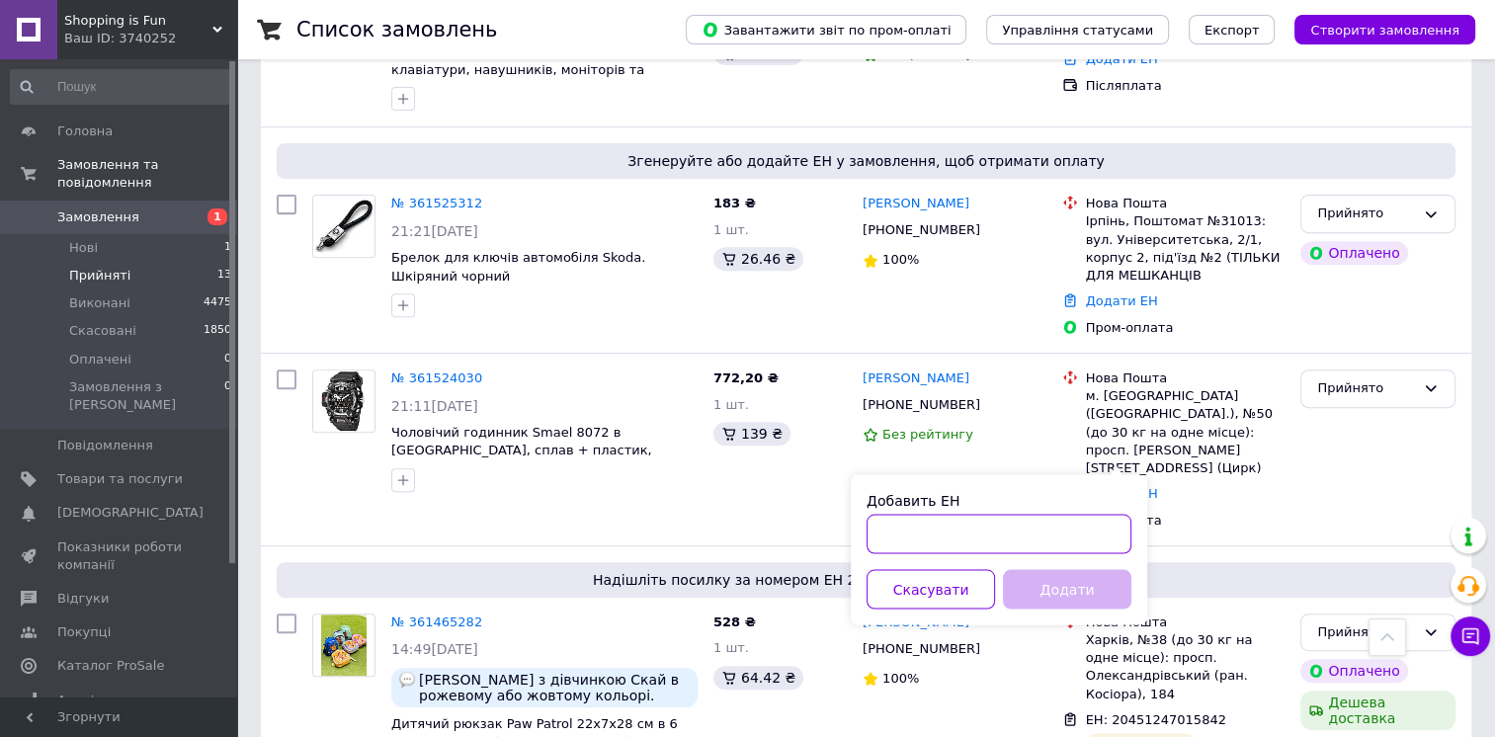
click at [953, 517] on input "Добавить ЕН" at bounding box center [998, 534] width 265 height 40
paste input "20451246974891"
type input "20451246974891"
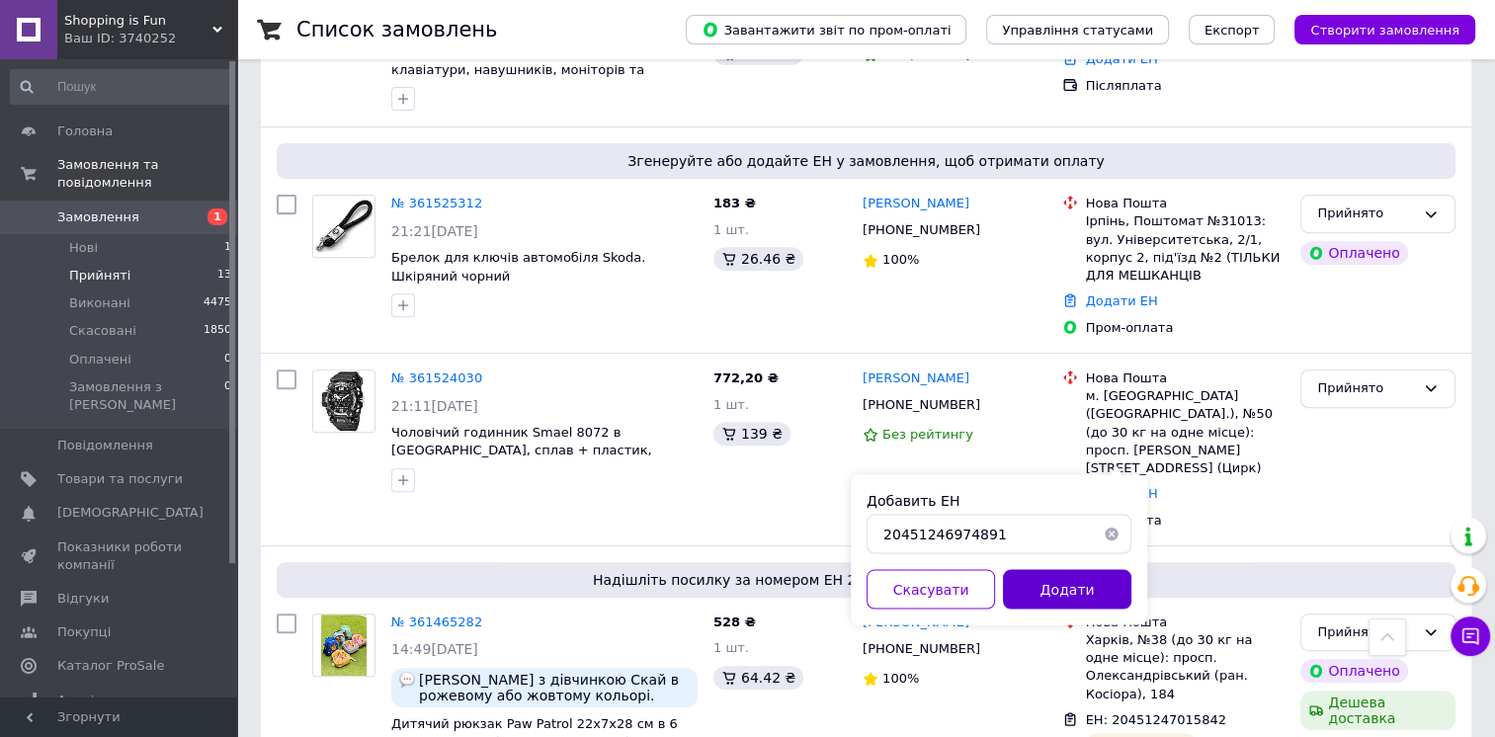
click at [1031, 583] on button "Додати" at bounding box center [1067, 589] width 128 height 40
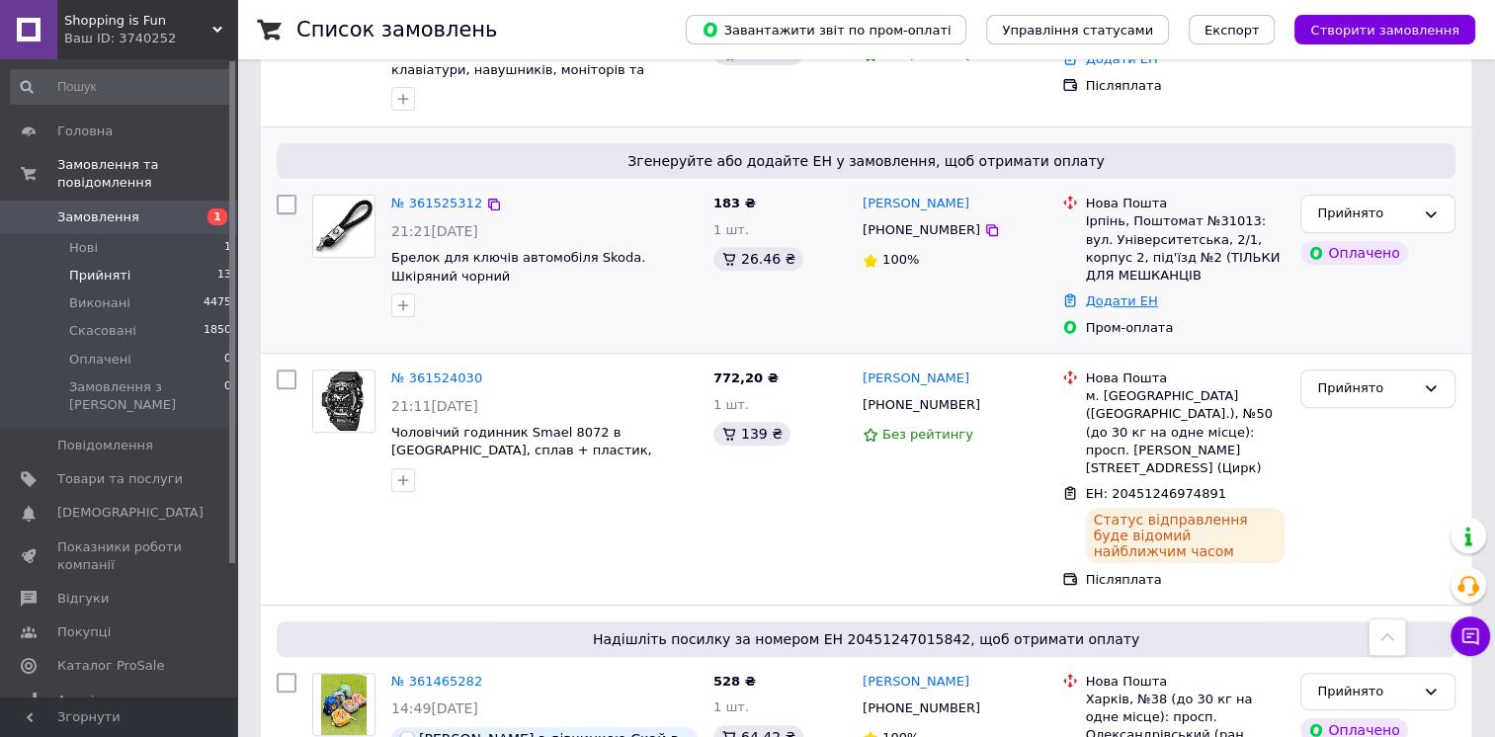
click at [1122, 301] on link "Додати ЕН" at bounding box center [1122, 300] width 72 height 15
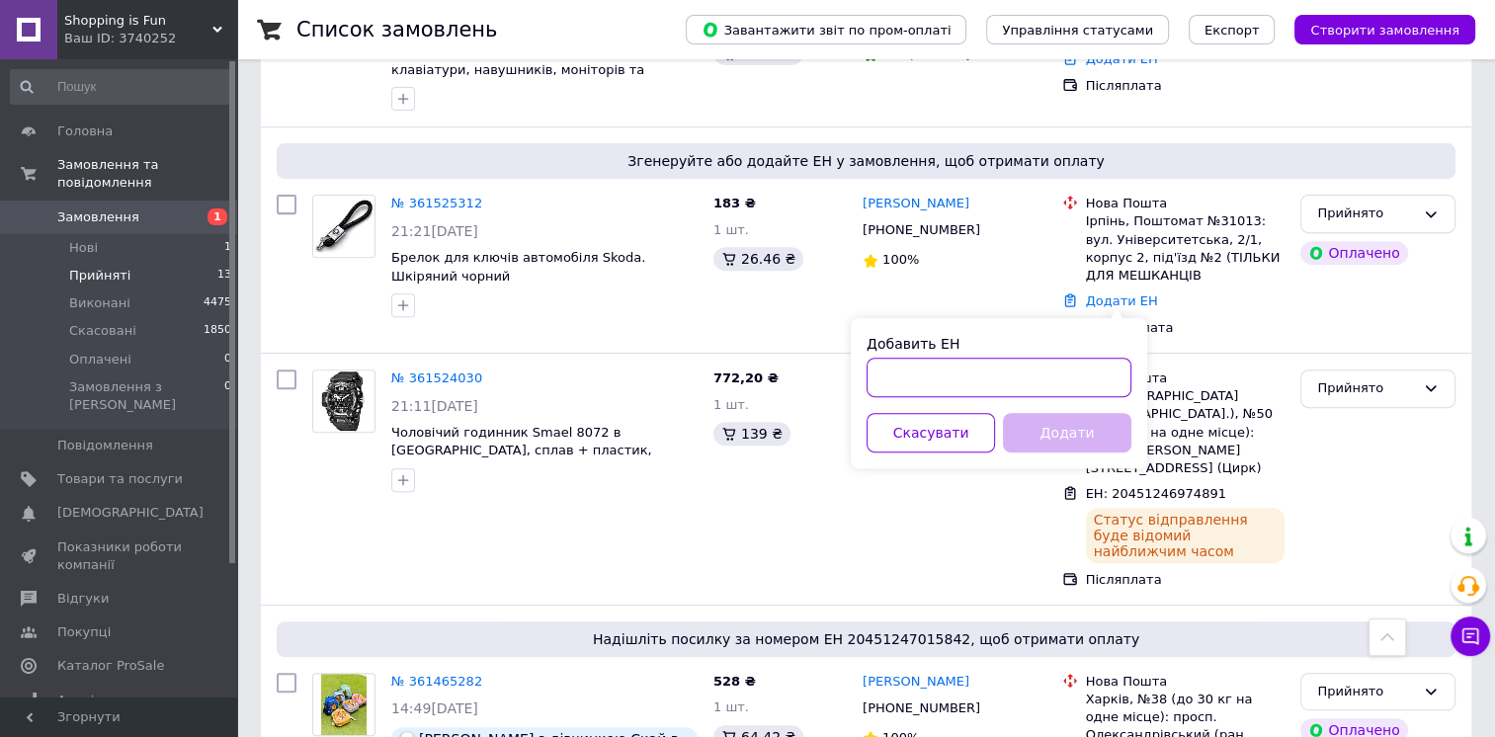
click at [1032, 362] on input "Добавить ЕН" at bounding box center [998, 378] width 265 height 40
paste input "20451246976602"
type input "20451246976602"
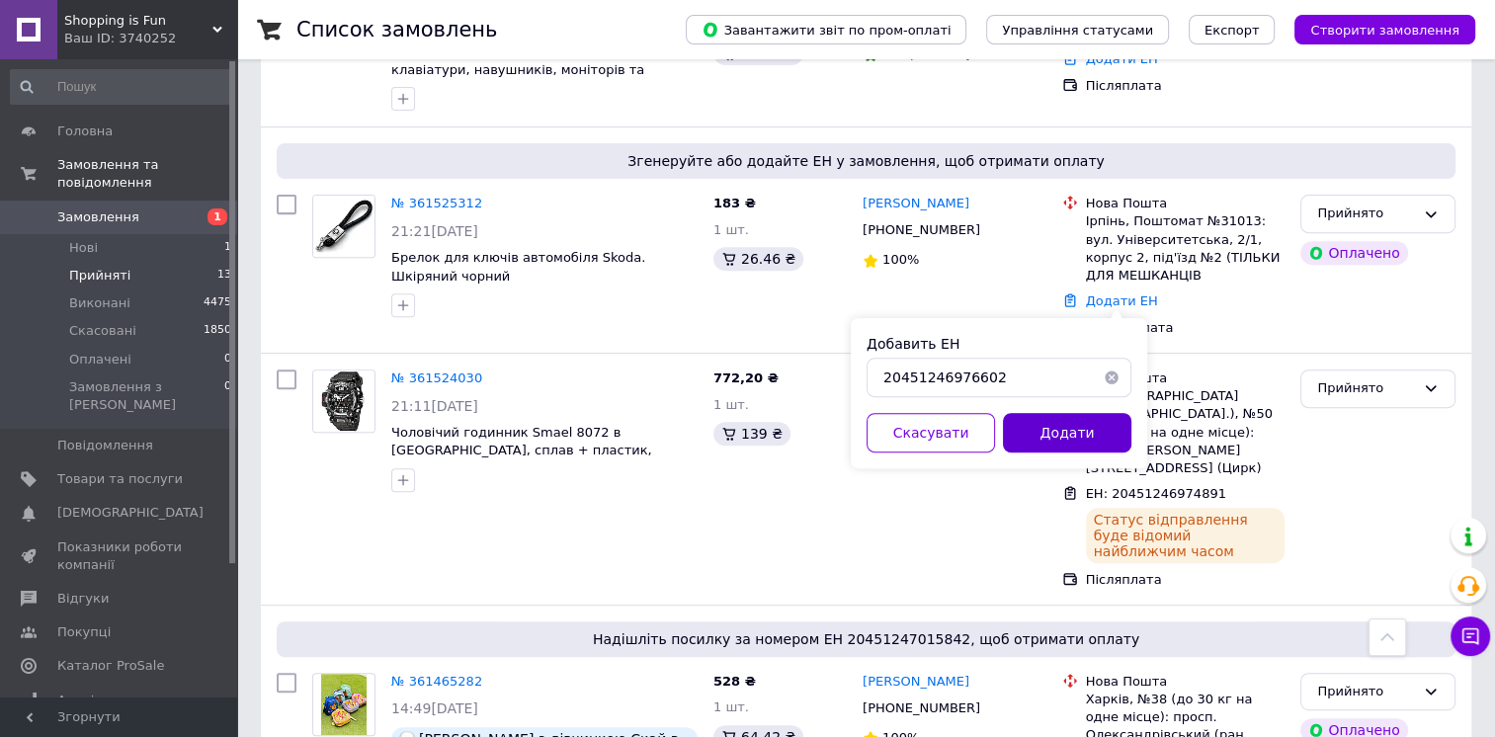
click at [1086, 427] on button "Додати" at bounding box center [1067, 433] width 128 height 40
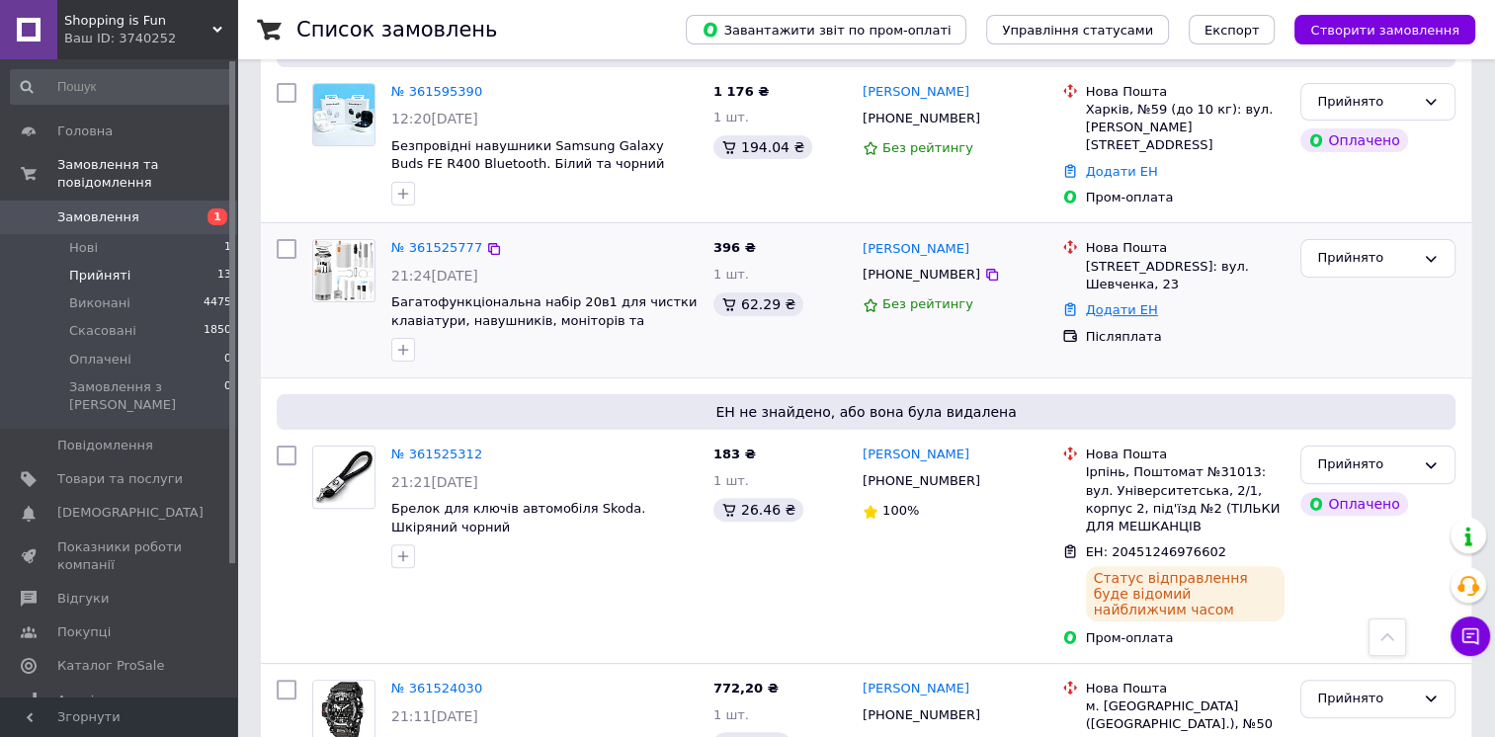
click at [1121, 308] on link "Додати ЕН" at bounding box center [1122, 309] width 72 height 15
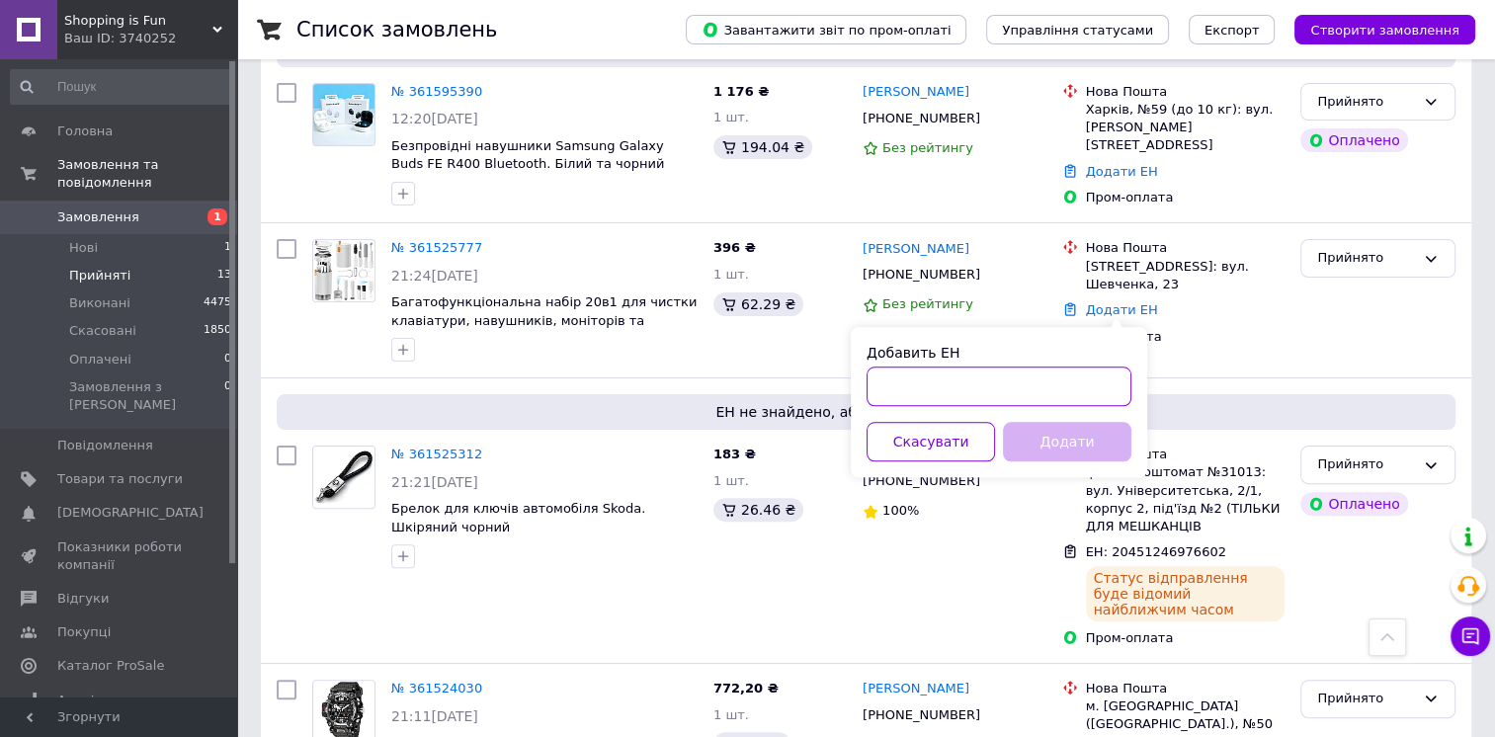
click at [1021, 401] on input "Добавить ЕН" at bounding box center [998, 386] width 265 height 40
paste input "20451246977364"
type input "20451246977364"
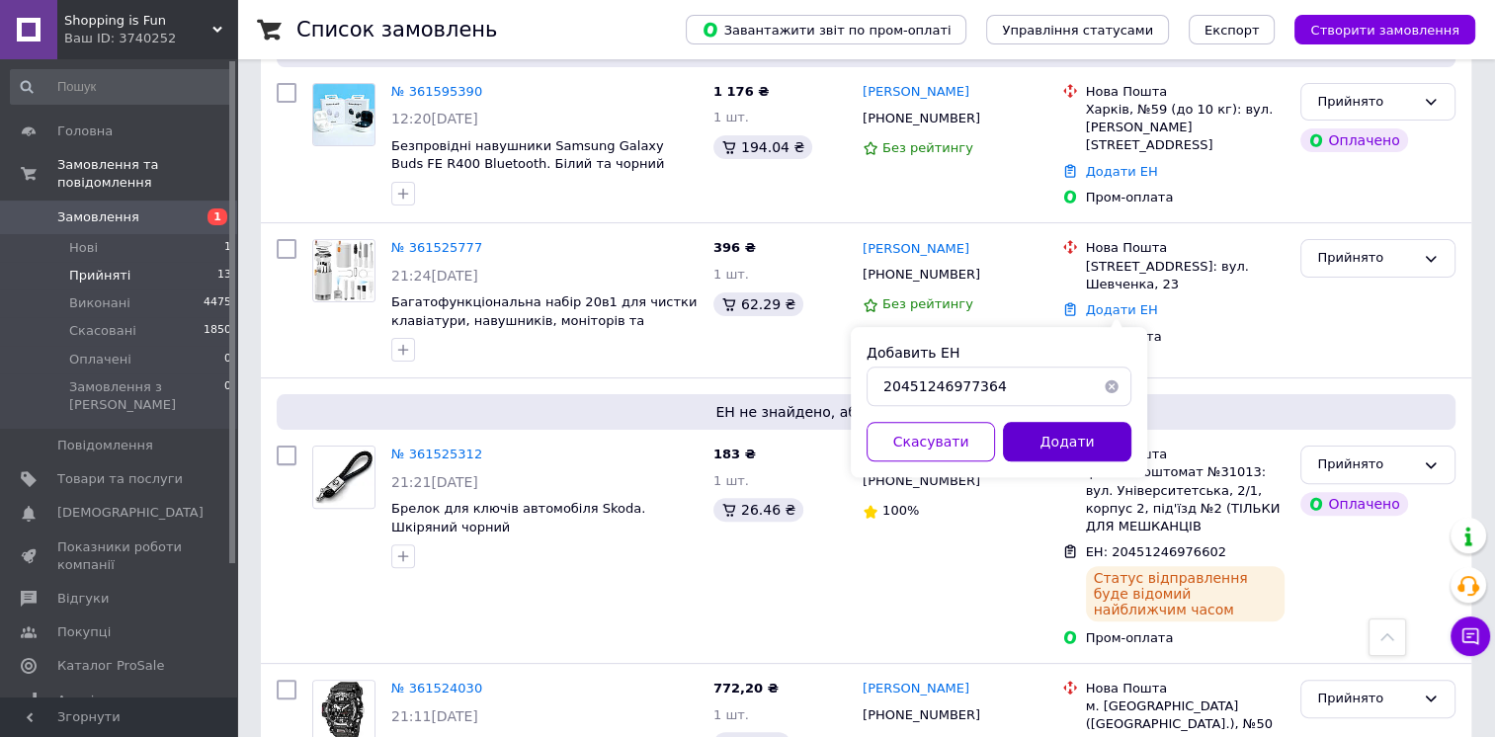
click at [1089, 440] on button "Додати" at bounding box center [1067, 442] width 128 height 40
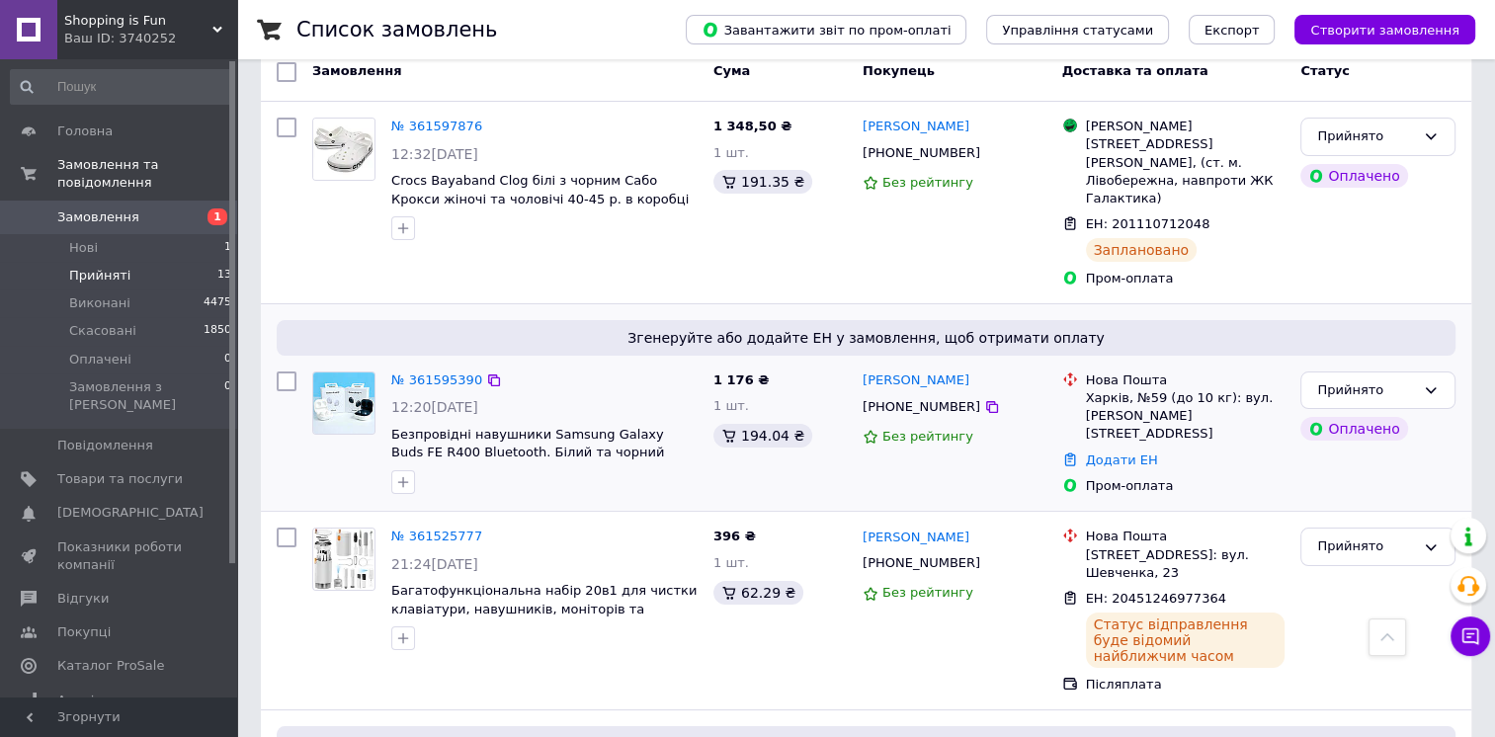
scroll to position [179, 0]
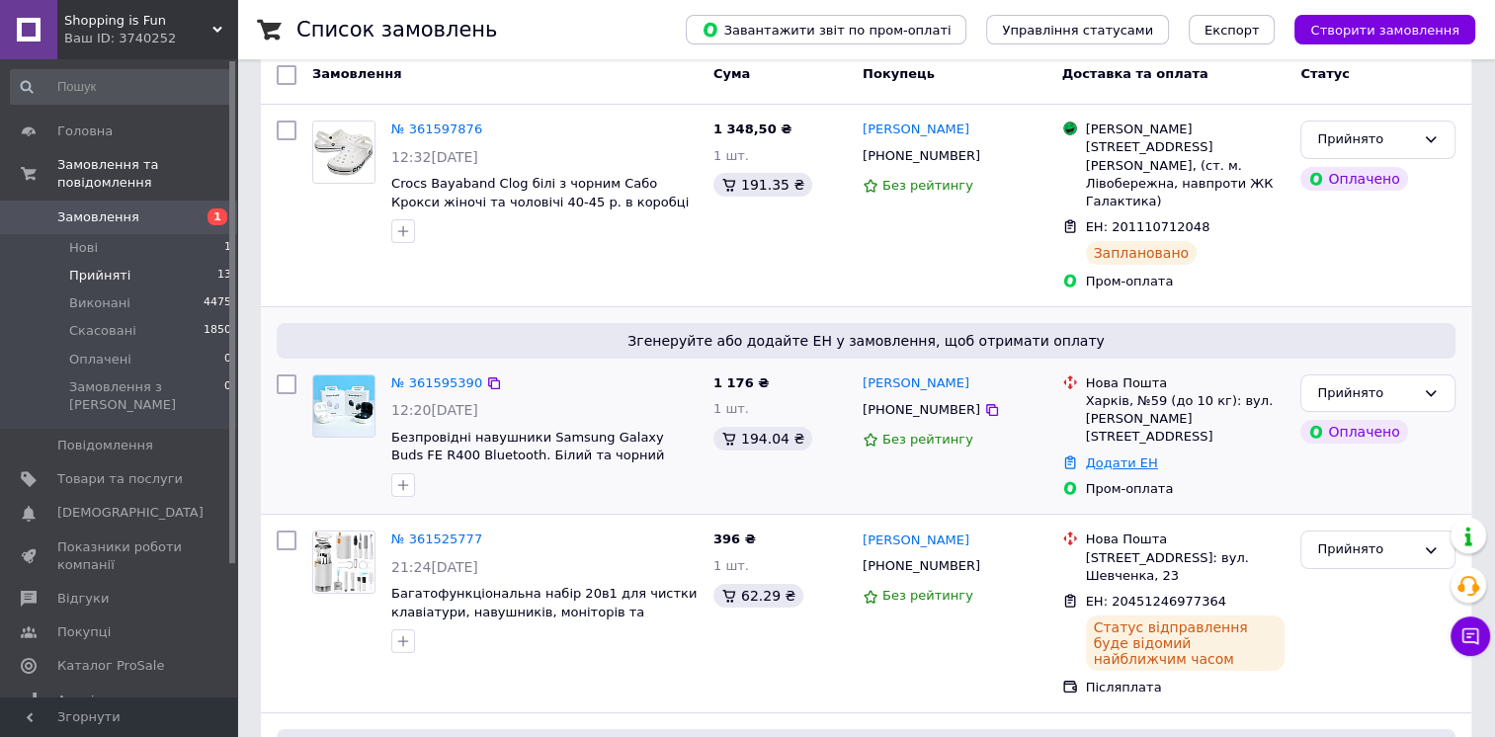
click at [1140, 455] on link "Додати ЕН" at bounding box center [1122, 462] width 72 height 15
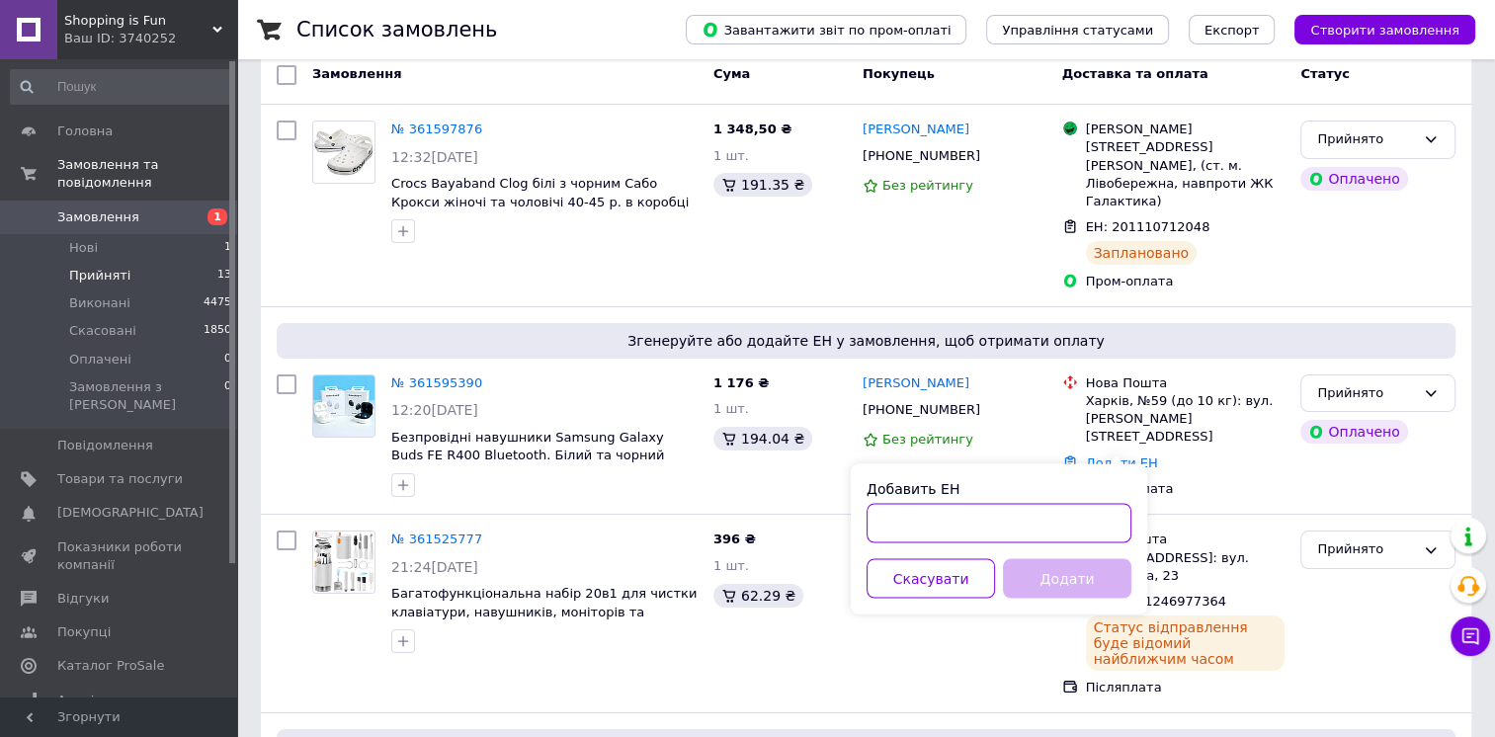
click at [1006, 524] on input "Добавить ЕН" at bounding box center [998, 523] width 265 height 40
paste input "20451247146983"
type input "20451247146983"
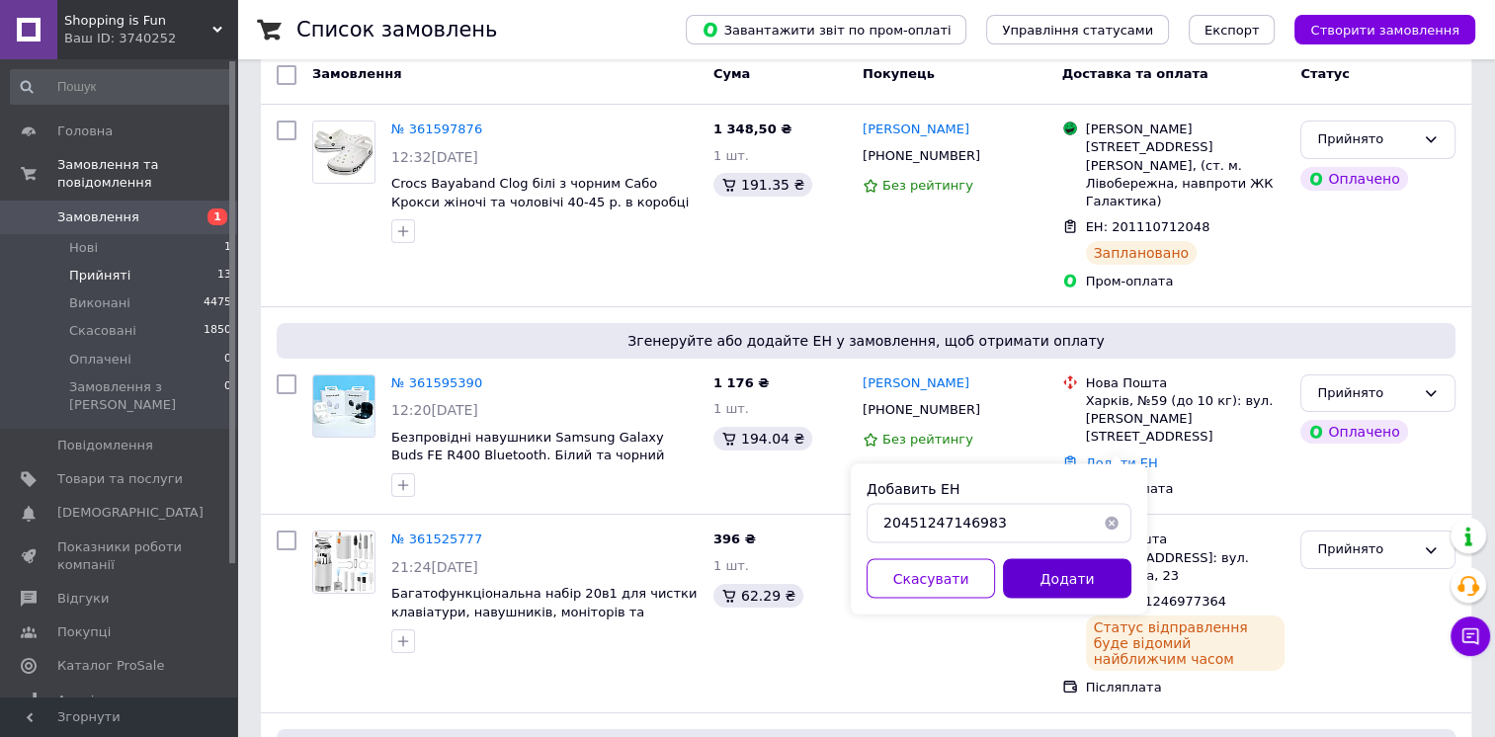
click at [1073, 574] on button "Додати" at bounding box center [1067, 578] width 128 height 40
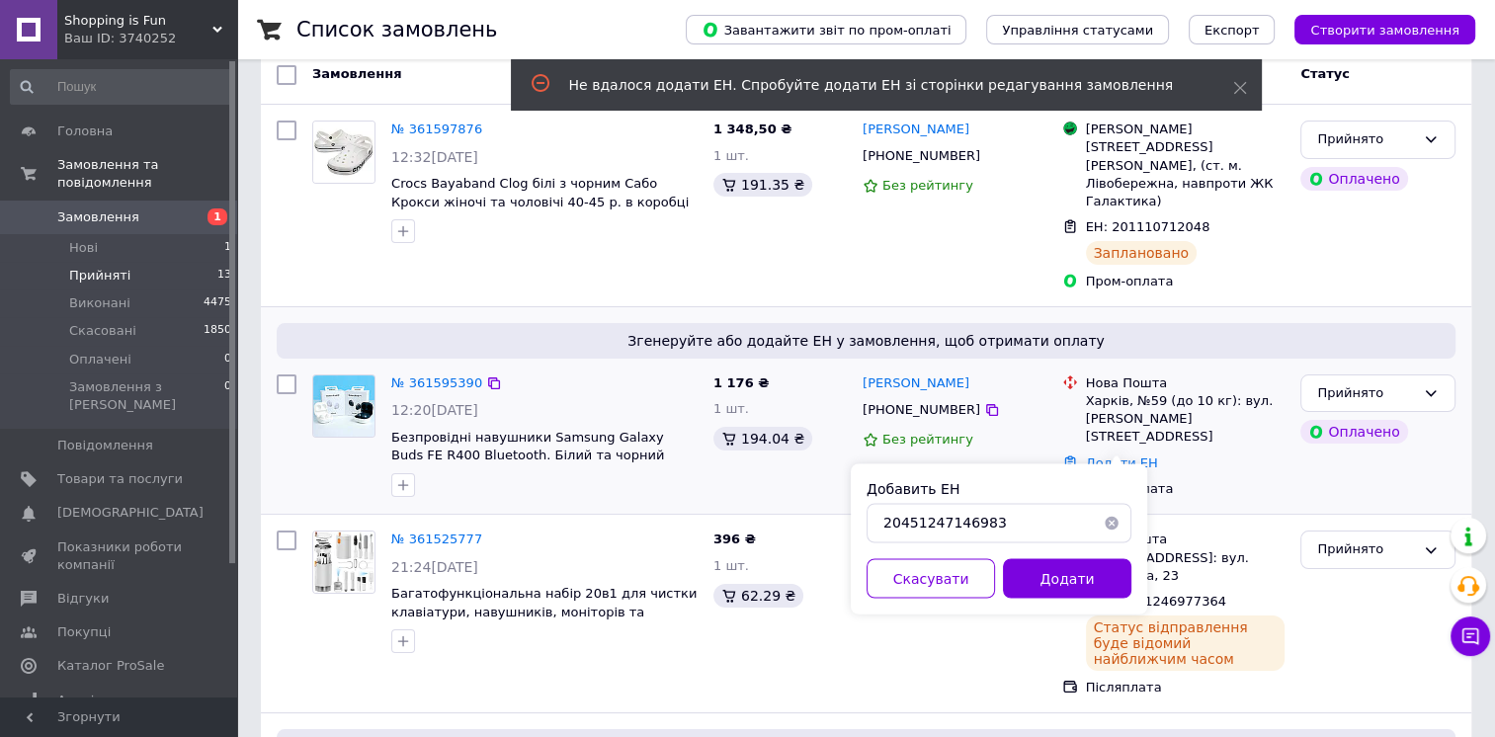
click at [439, 372] on div "№ 361595390" at bounding box center [436, 383] width 95 height 23
